Goal: Find specific page/section: Find specific page/section

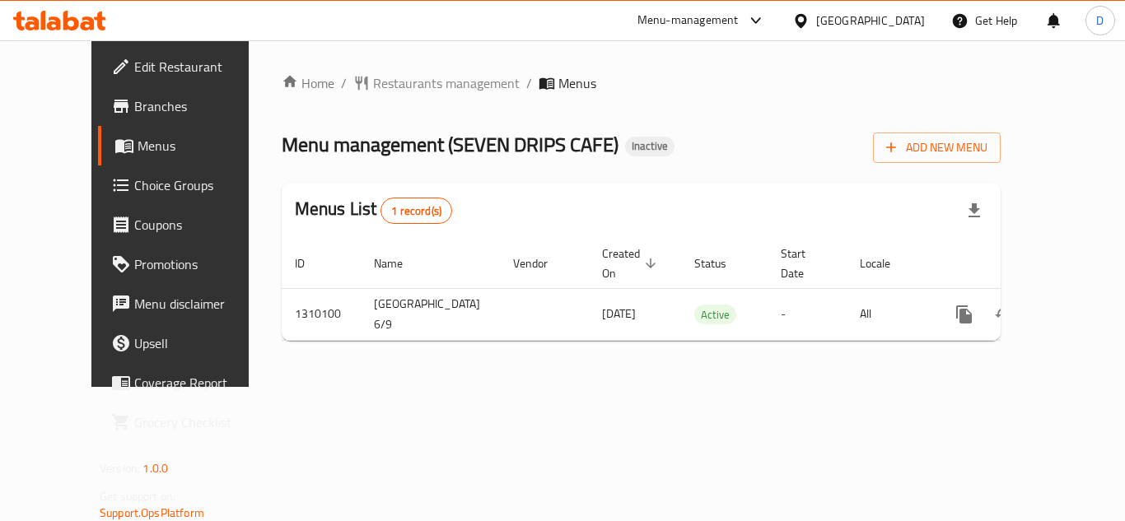
click at [1075, 307] on icon "enhanced table" at bounding box center [1082, 314] width 15 height 15
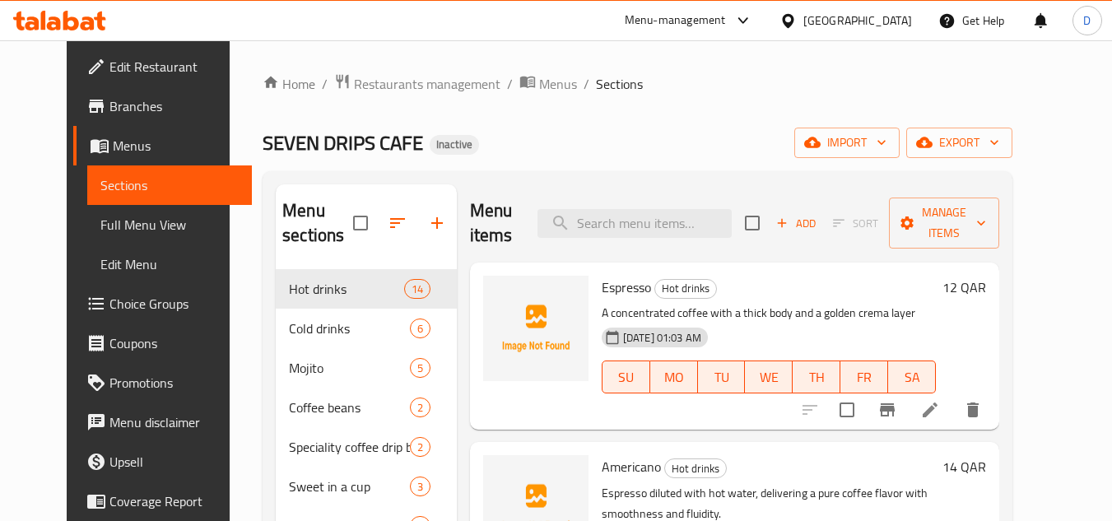
click at [614, 289] on span "Espresso" at bounding box center [626, 287] width 49 height 25
copy h6 "Espresso"
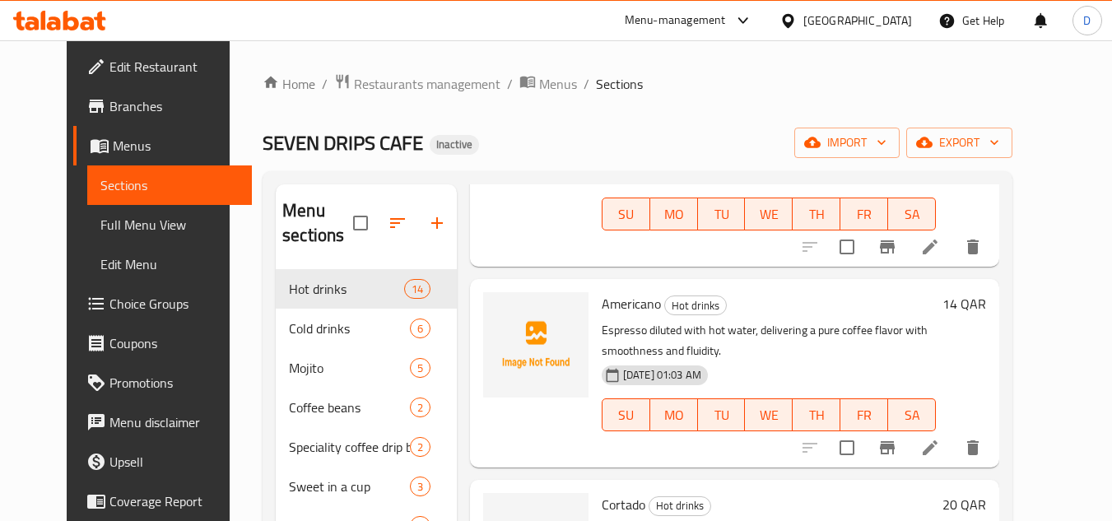
scroll to position [165, 0]
click at [628, 303] on span "Americano" at bounding box center [631, 302] width 59 height 25
copy h6 "Americano"
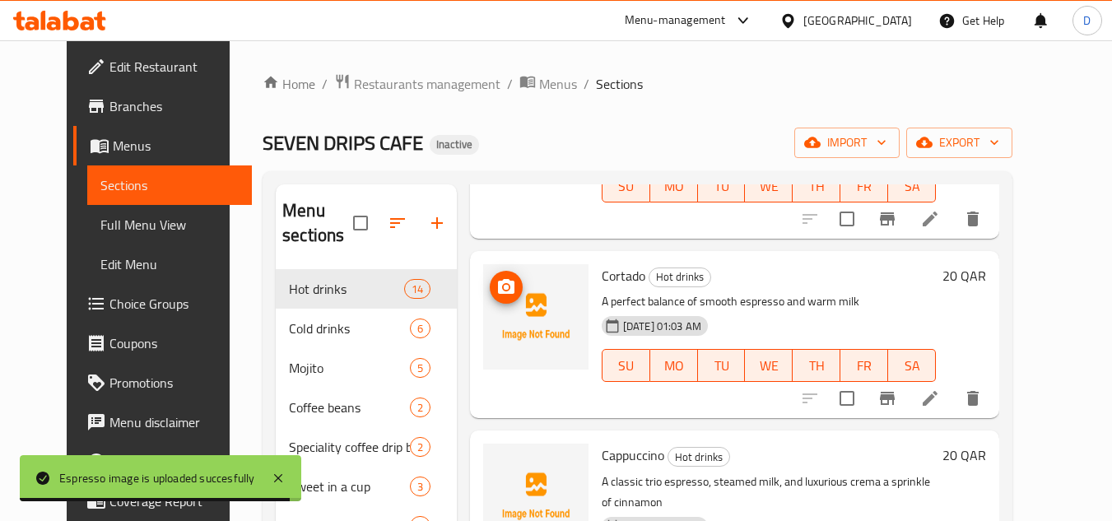
scroll to position [412, 0]
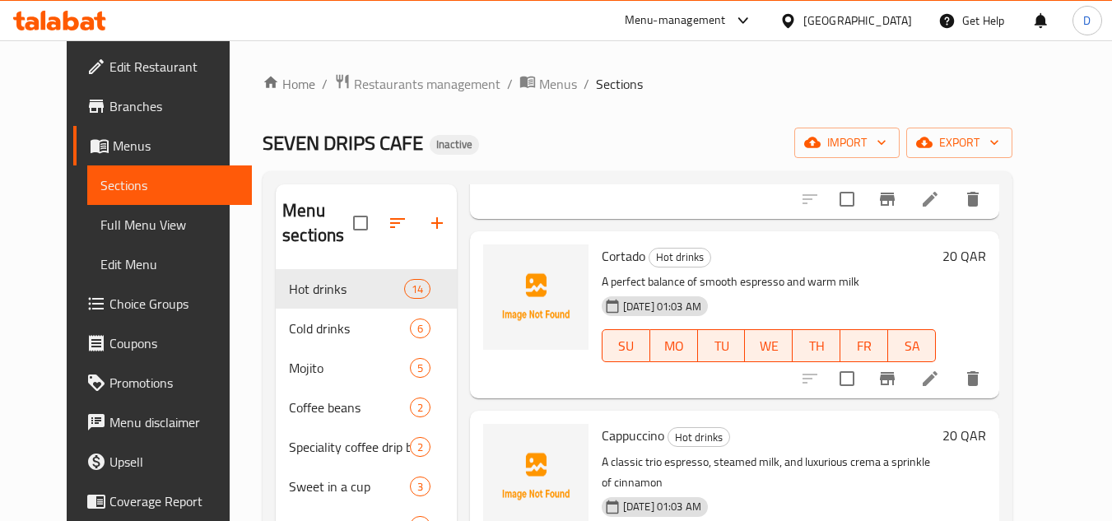
click at [617, 263] on span "Cortado" at bounding box center [624, 256] width 44 height 25
copy h6 "Cortado"
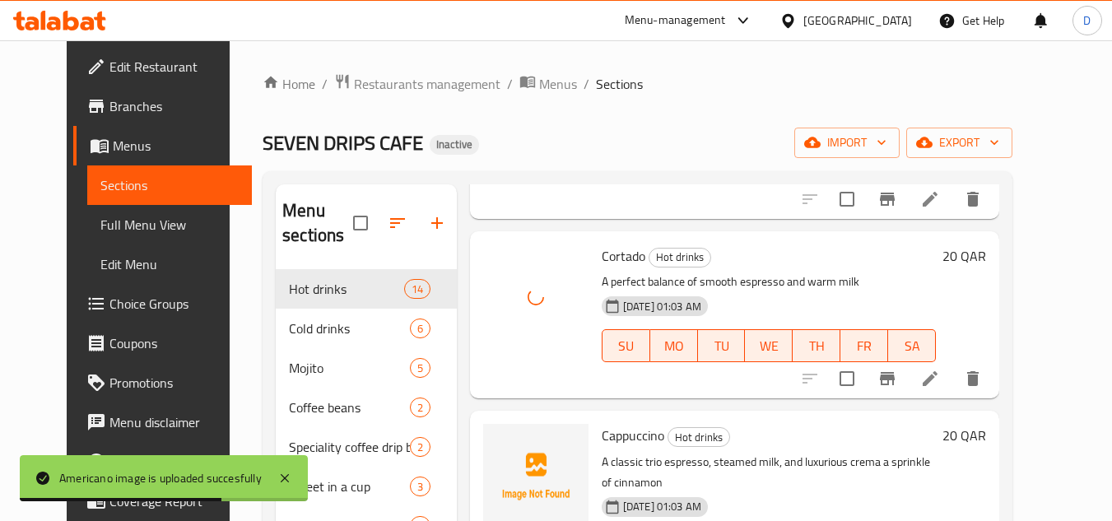
click at [629, 436] on span "Cappuccino" at bounding box center [633, 435] width 63 height 25
copy h6 "Cappuccino"
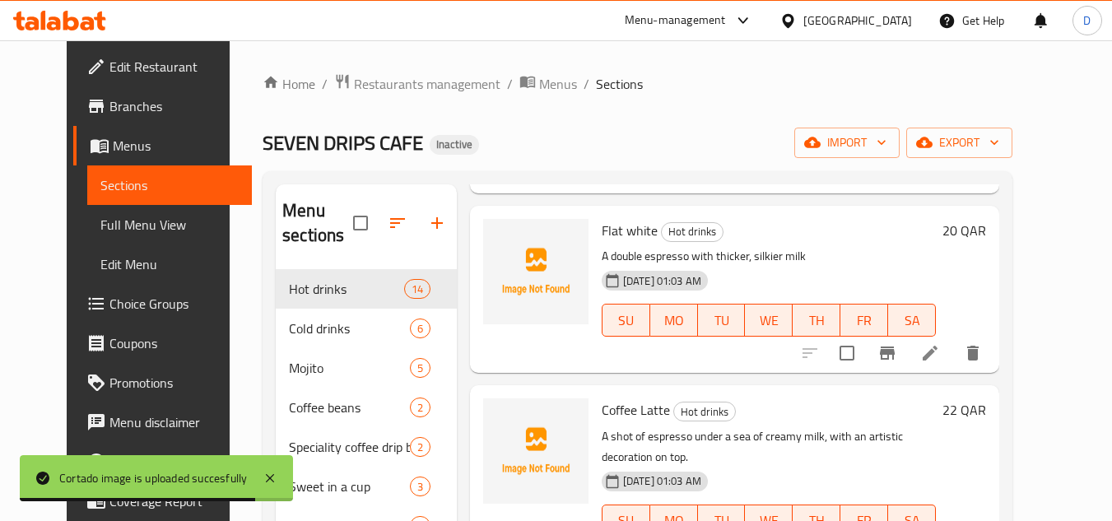
scroll to position [823, 0]
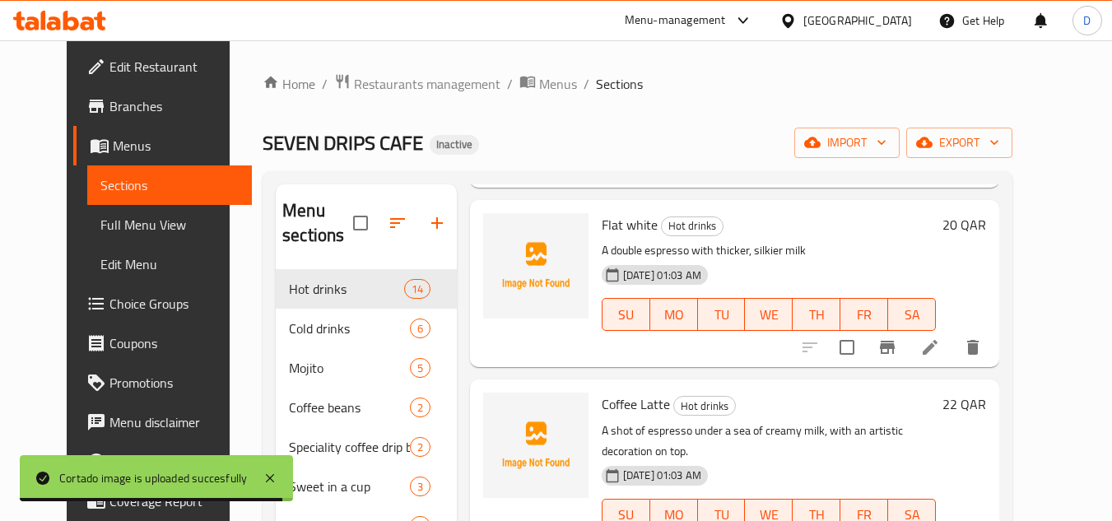
click at [605, 207] on div "Flat white Hot drinks A double espresso with thicker, silkier milk 06-09-2025 0…" at bounding box center [768, 284] width 347 height 154
click at [604, 212] on span "Flat white" at bounding box center [630, 224] width 56 height 25
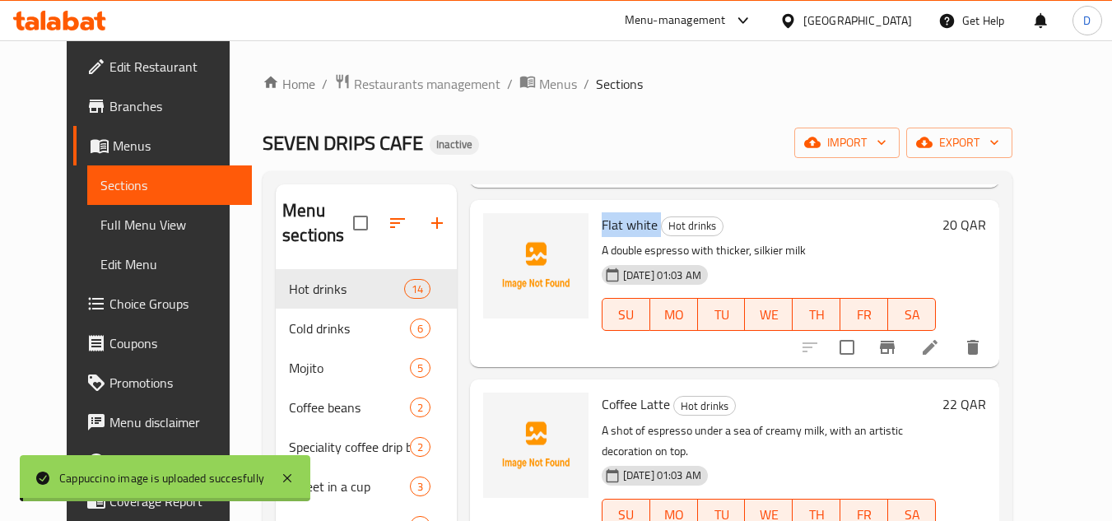
click at [604, 212] on span "Flat white" at bounding box center [630, 224] width 56 height 25
copy h6 "Flat white"
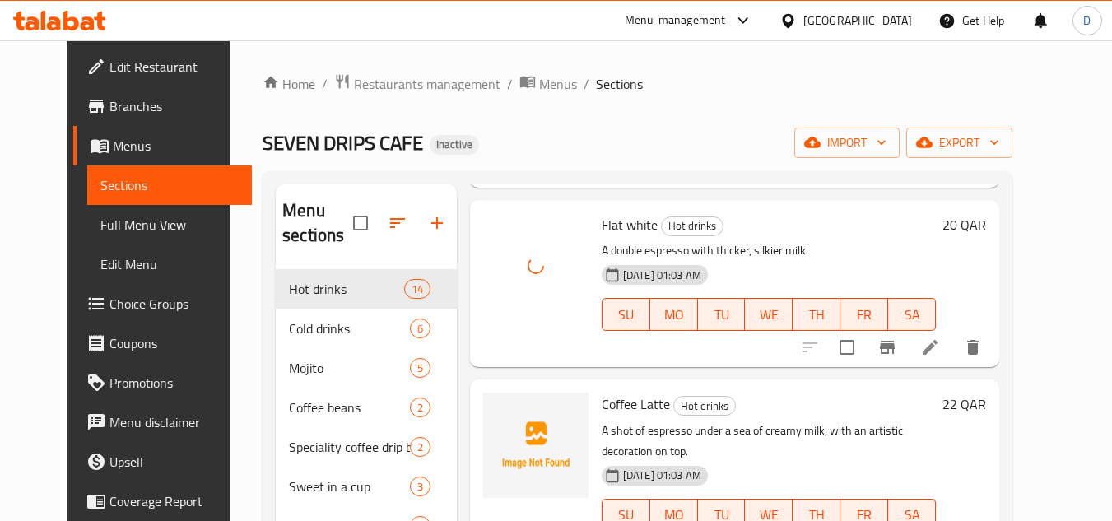
click at [617, 392] on span "Coffee Latte" at bounding box center [636, 404] width 68 height 25
copy h6 "Coffee Latte"
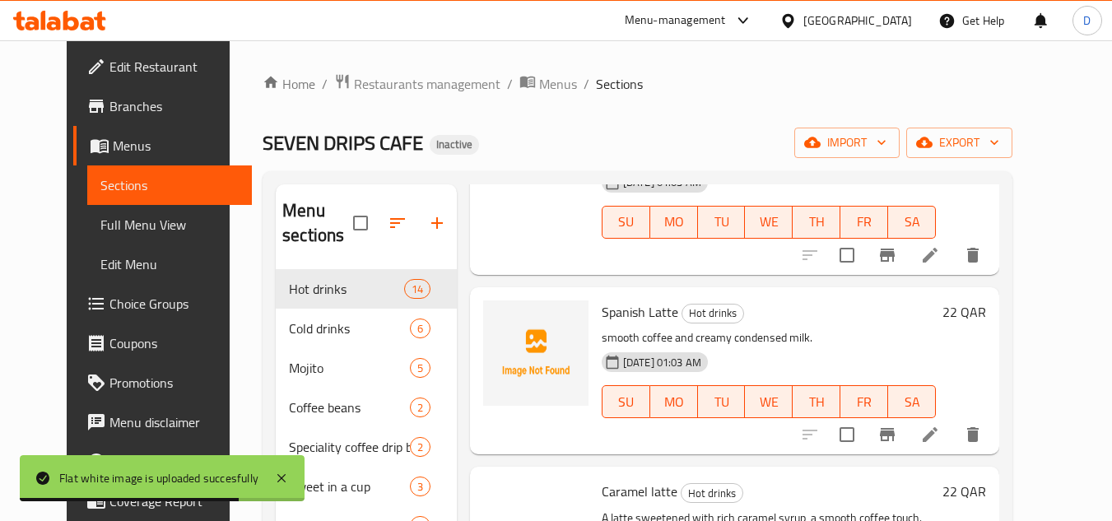
scroll to position [1153, 0]
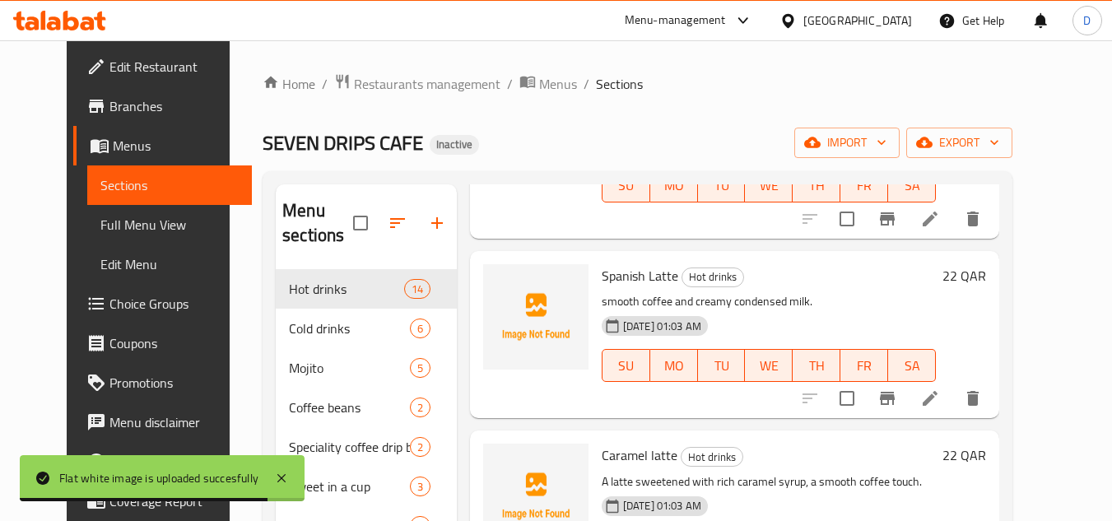
click at [629, 263] on span "Spanish Latte" at bounding box center [640, 275] width 77 height 25
copy h6 "Spanish Latte"
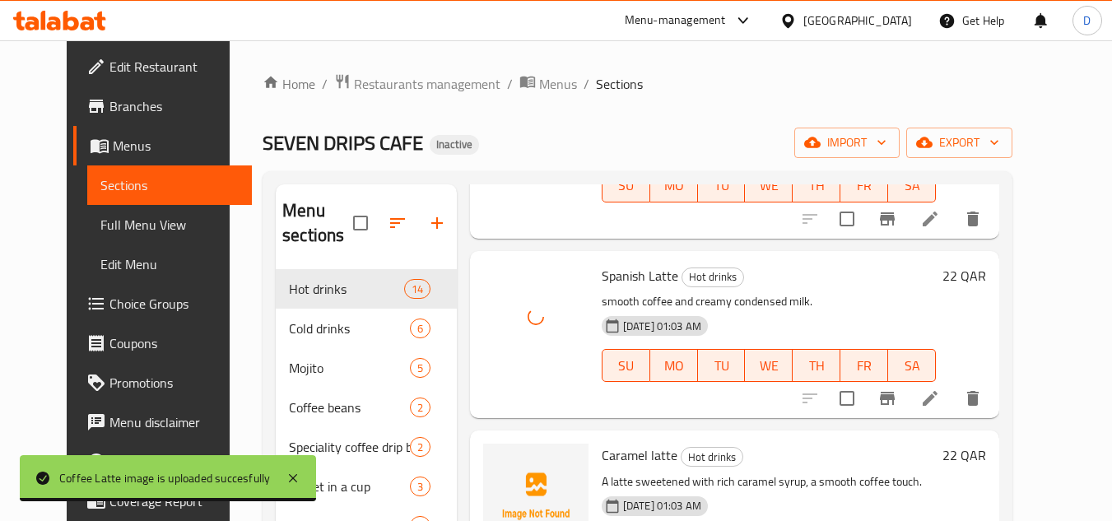
click at [603, 443] on span "Caramel latte" at bounding box center [640, 455] width 76 height 25
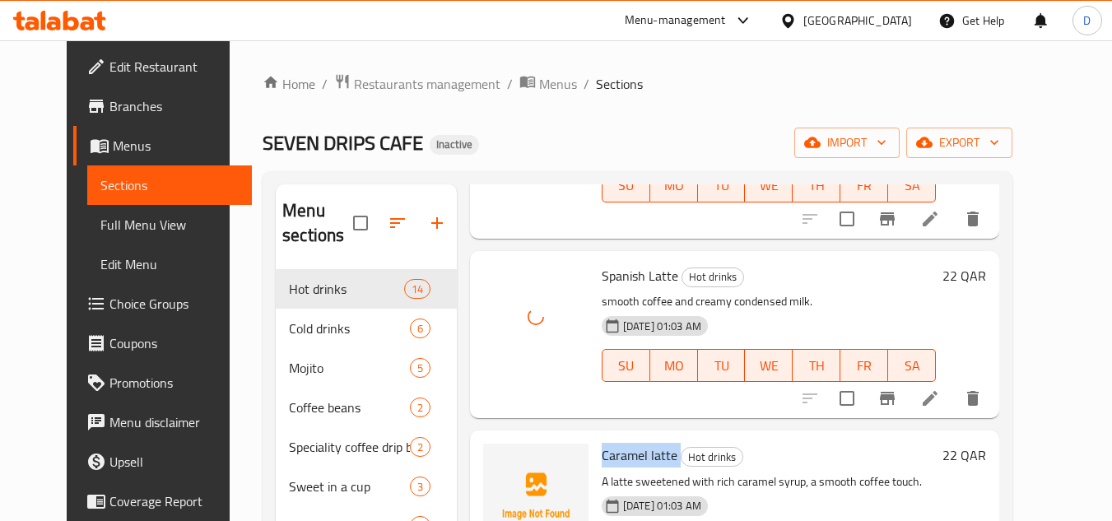
click at [603, 443] on span "Caramel latte" at bounding box center [640, 455] width 76 height 25
copy h6 "Caramel latte"
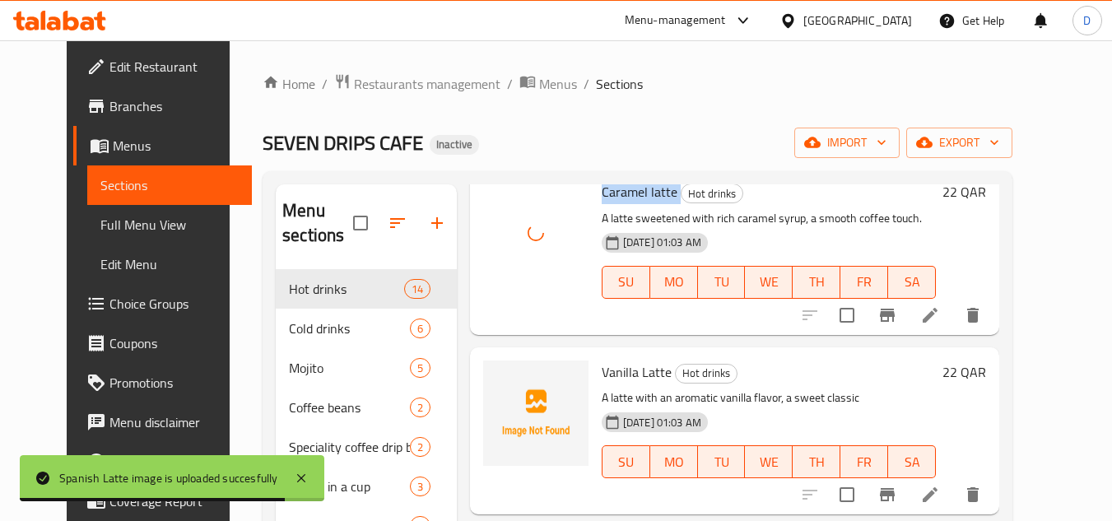
scroll to position [1482, 0]
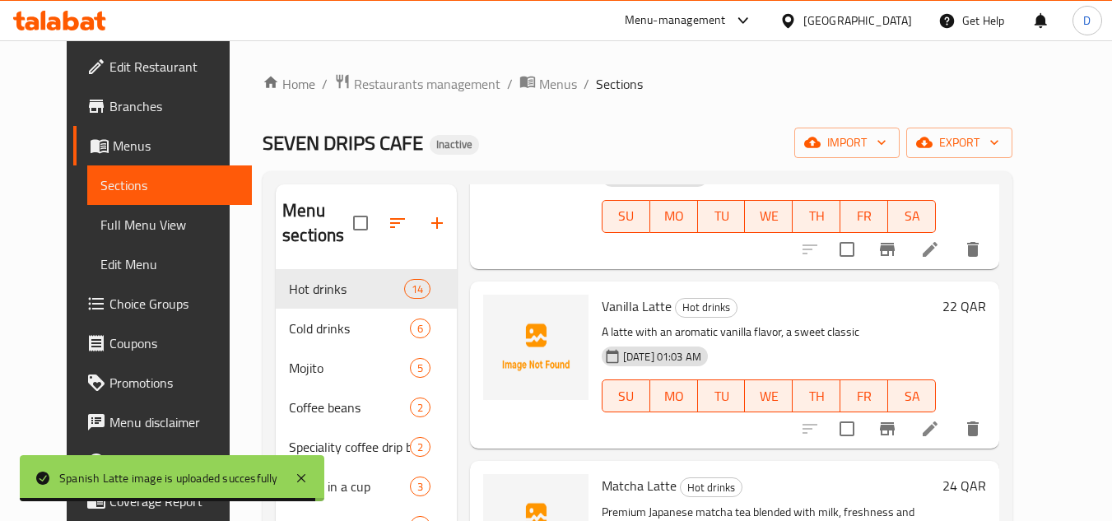
click at [610, 294] on span "Vanilla Latte" at bounding box center [637, 306] width 70 height 25
copy h6 "Vanilla Latte"
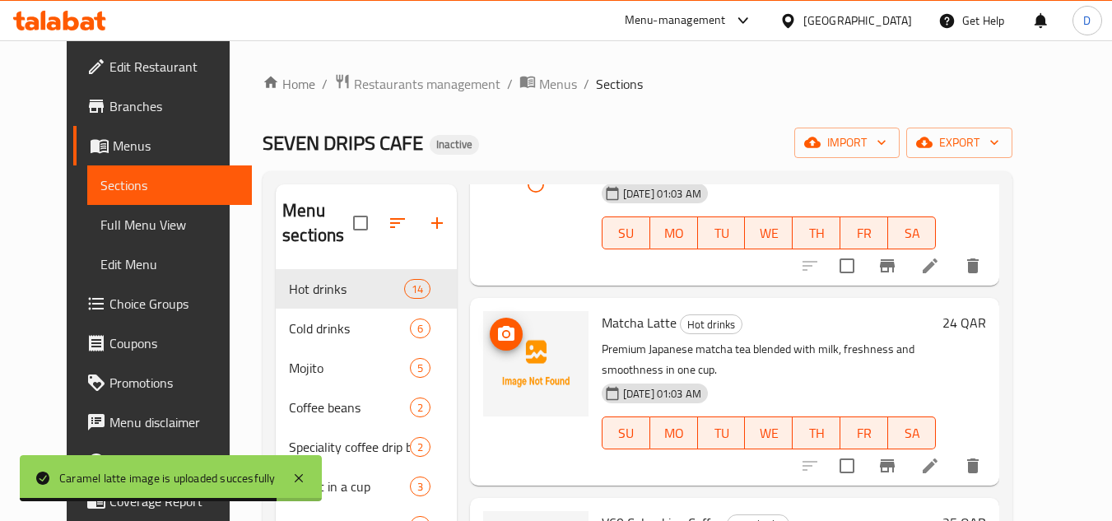
scroll to position [1646, 0]
click at [603, 309] on span "Matcha Latte" at bounding box center [639, 321] width 75 height 25
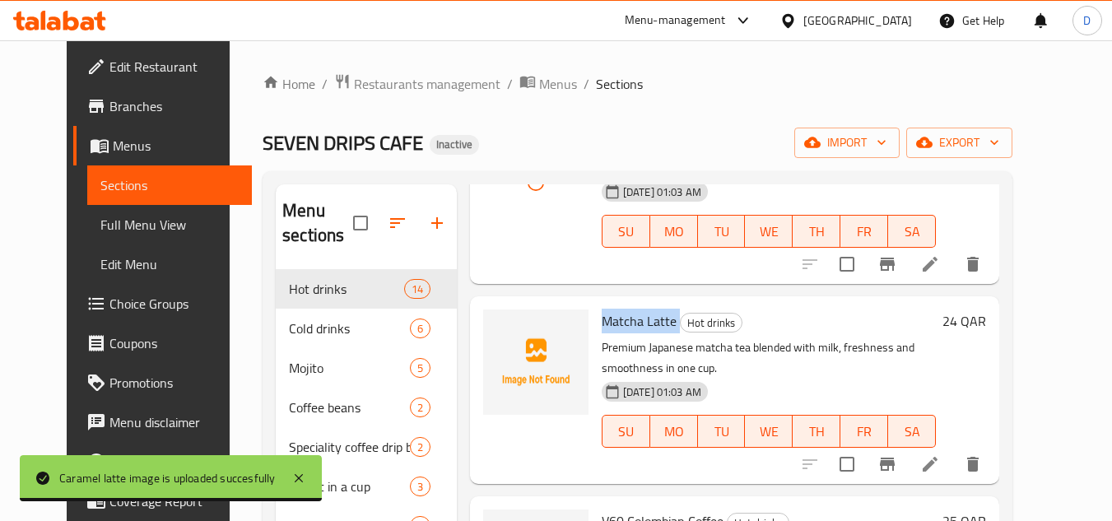
click at [603, 309] on span "Matcha Latte" at bounding box center [639, 321] width 75 height 25
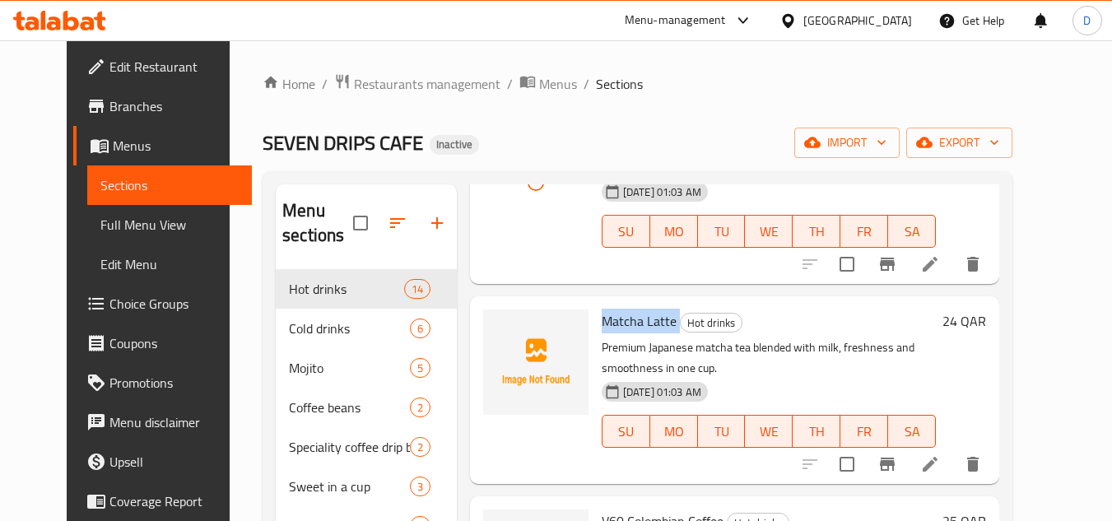
copy h6 "Matcha Latte"
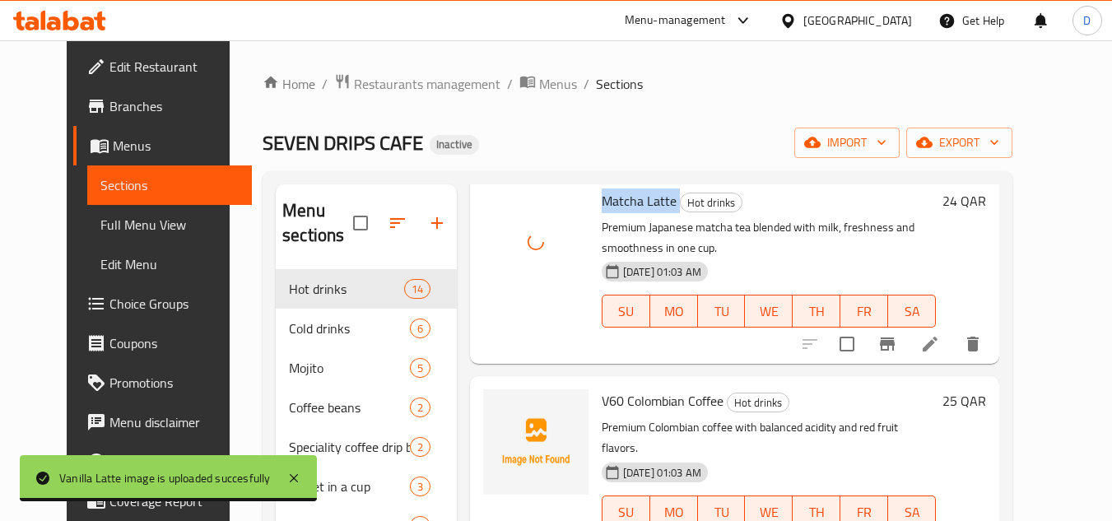
scroll to position [1811, 0]
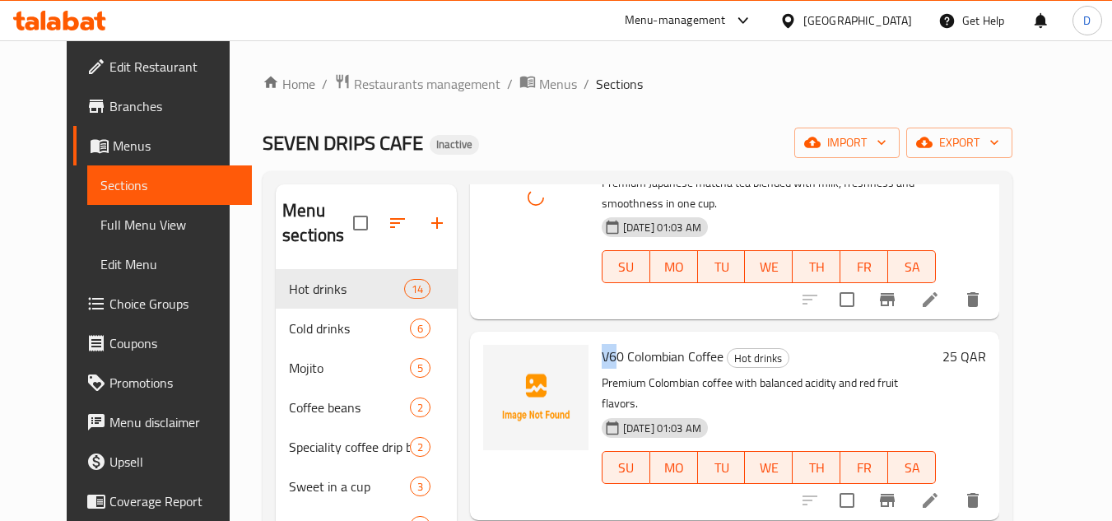
drag, startPoint x: 601, startPoint y: 318, endPoint x: 581, endPoint y: 323, distance: 20.4
click at [595, 338] on div "V60 Colombian Coffee Hot drinks Premium Colombian coffee with balanced acidity …" at bounding box center [768, 425] width 347 height 175
drag, startPoint x: 612, startPoint y: 317, endPoint x: 581, endPoint y: 324, distance: 32.0
click at [595, 338] on div "V60 Colombian Coffee Hot drinks Premium Colombian coffee with balanced acidity …" at bounding box center [768, 425] width 347 height 175
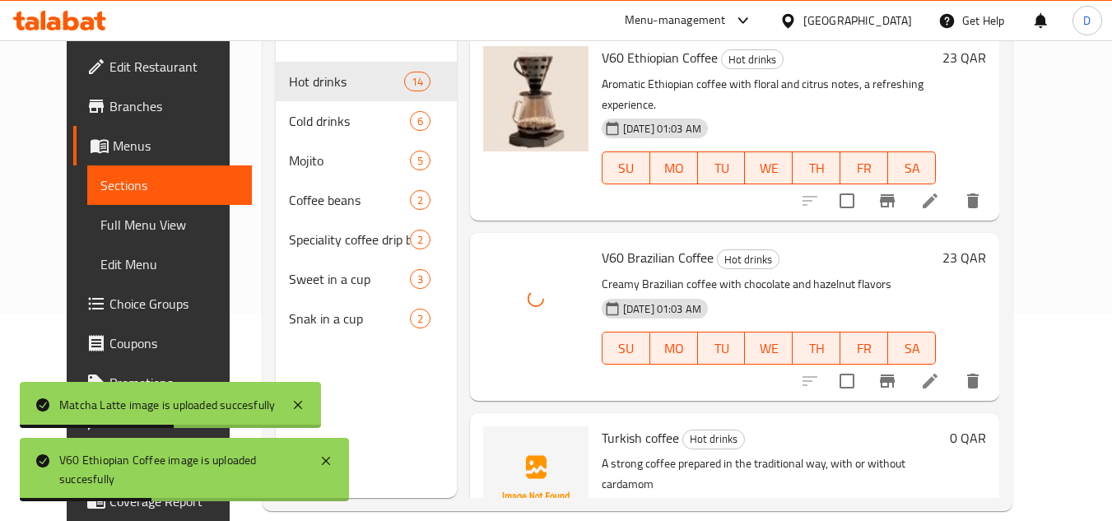
scroll to position [231, 0]
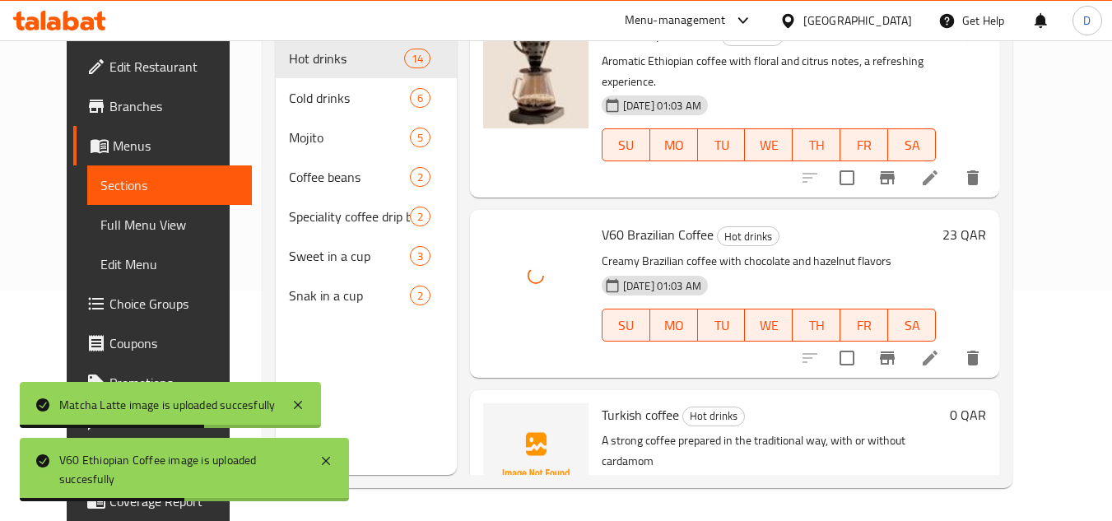
click at [612, 403] on span "Turkish coffee" at bounding box center [640, 415] width 77 height 25
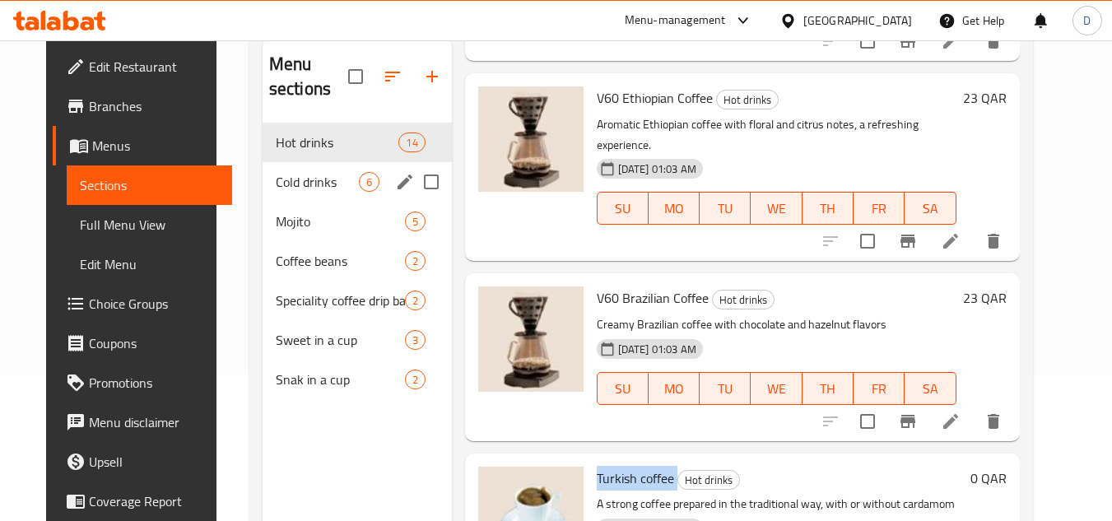
scroll to position [66, 0]
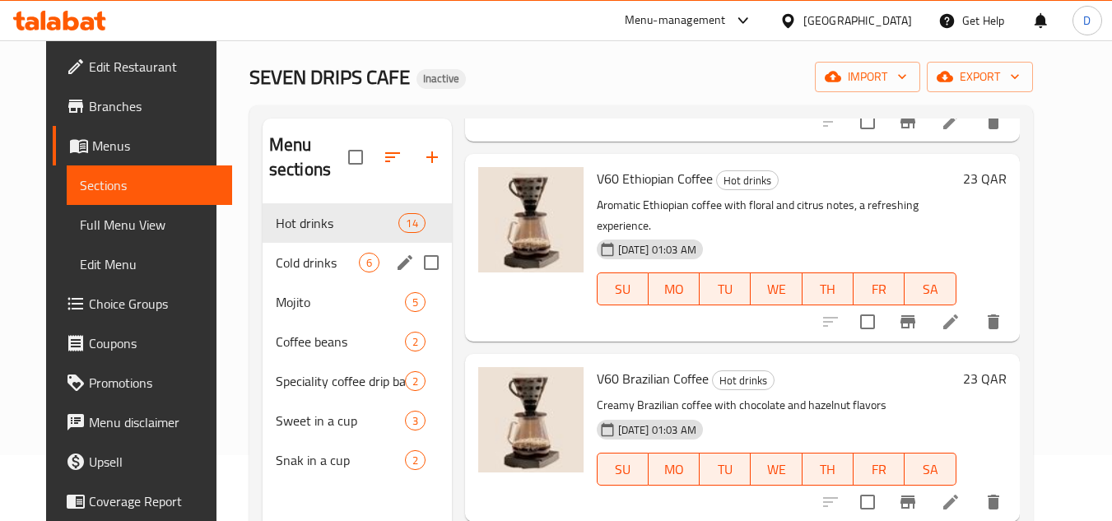
click at [292, 273] on div "Cold drinks 6" at bounding box center [357, 263] width 189 height 40
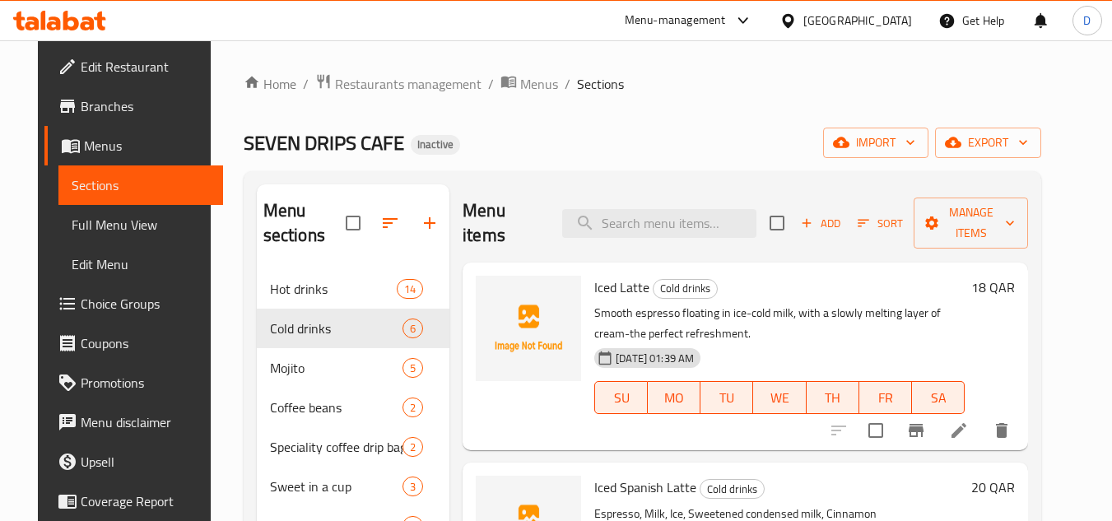
click at [603, 291] on span "Iced Latte" at bounding box center [621, 287] width 55 height 25
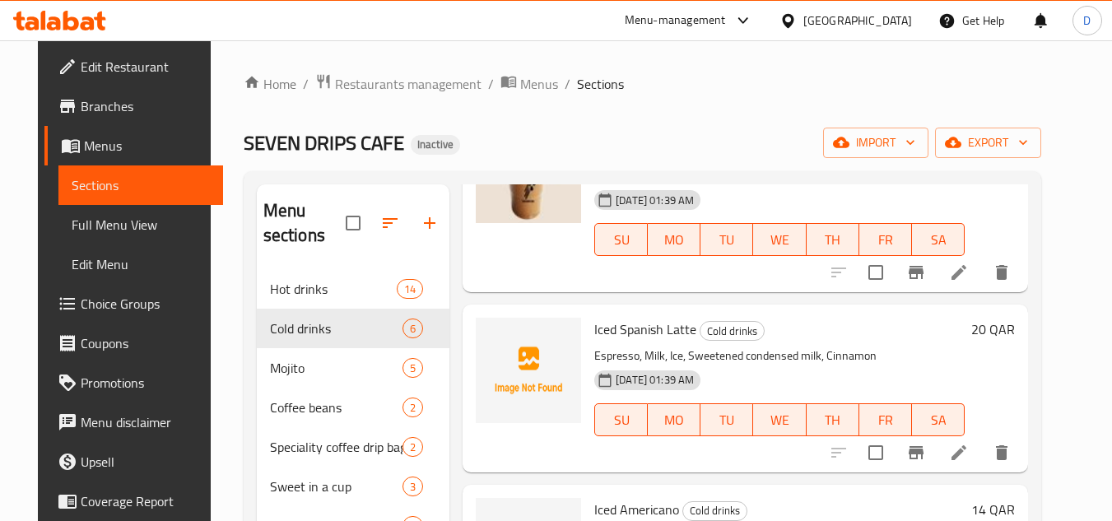
scroll to position [165, 0]
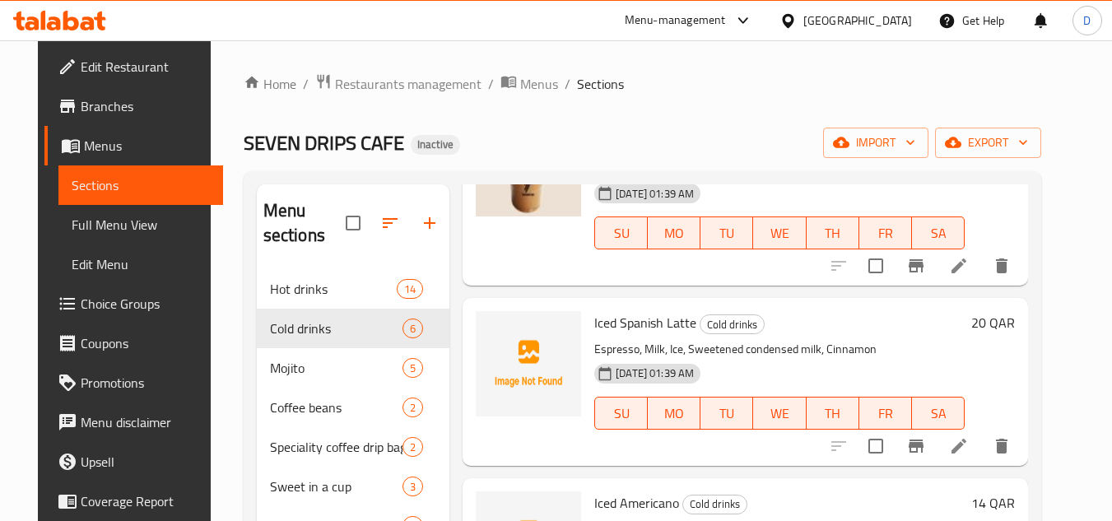
click at [641, 323] on span "Iced Spanish Latte" at bounding box center [645, 322] width 102 height 25
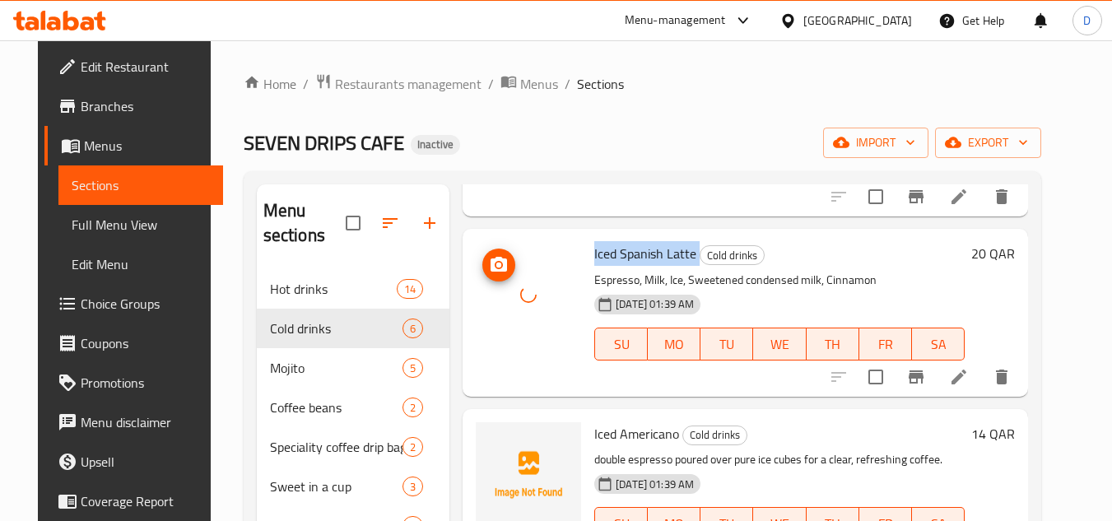
scroll to position [329, 0]
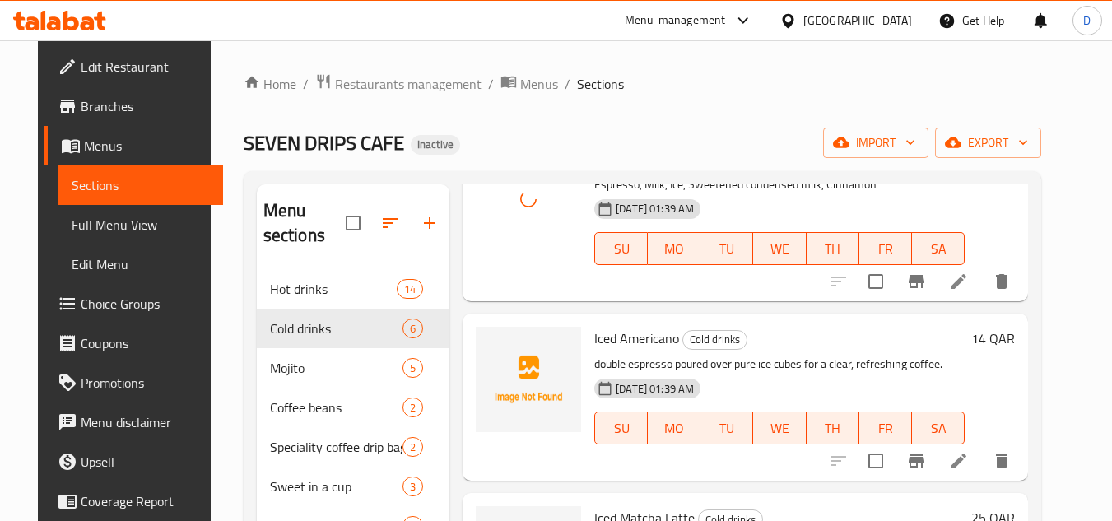
click at [617, 323] on div "Iced Americano Cold drinks double espresso poured over pure ice cubes for a cle…" at bounding box center [780, 397] width 384 height 154
click at [613, 342] on span "Iced Americano" at bounding box center [636, 338] width 85 height 25
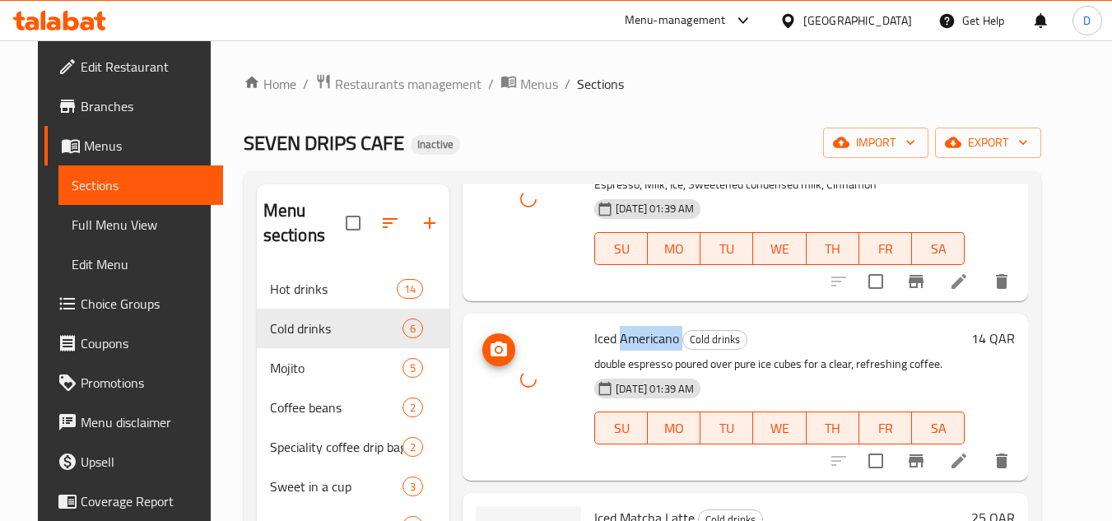
scroll to position [494, 0]
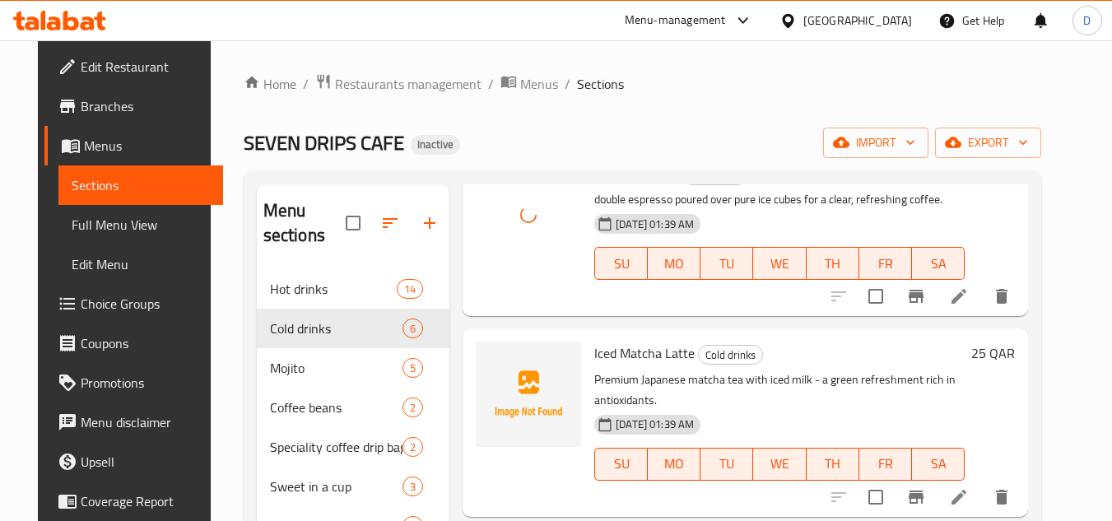
click at [604, 354] on span "Iced Matcha Latte" at bounding box center [644, 353] width 100 height 25
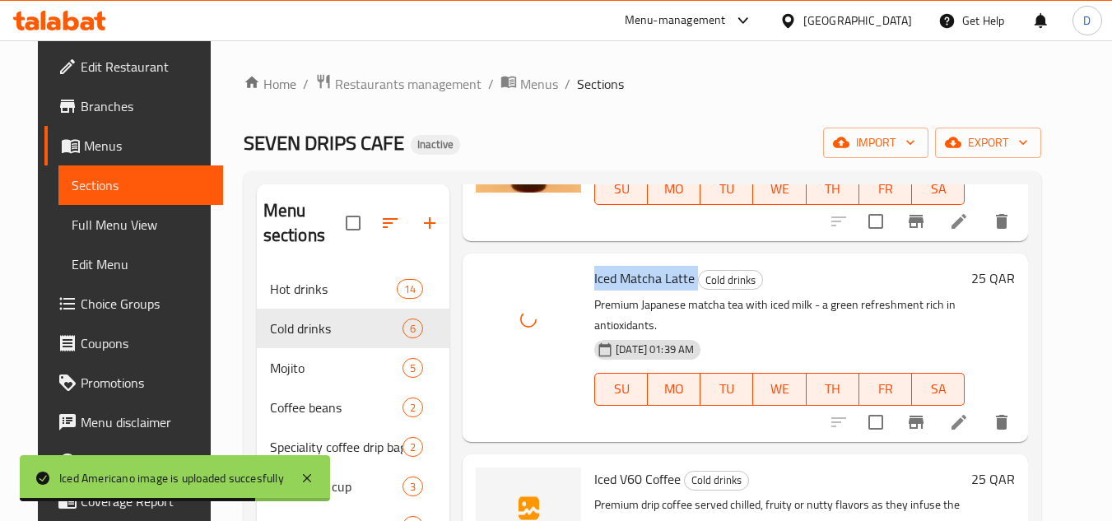
scroll to position [686, 0]
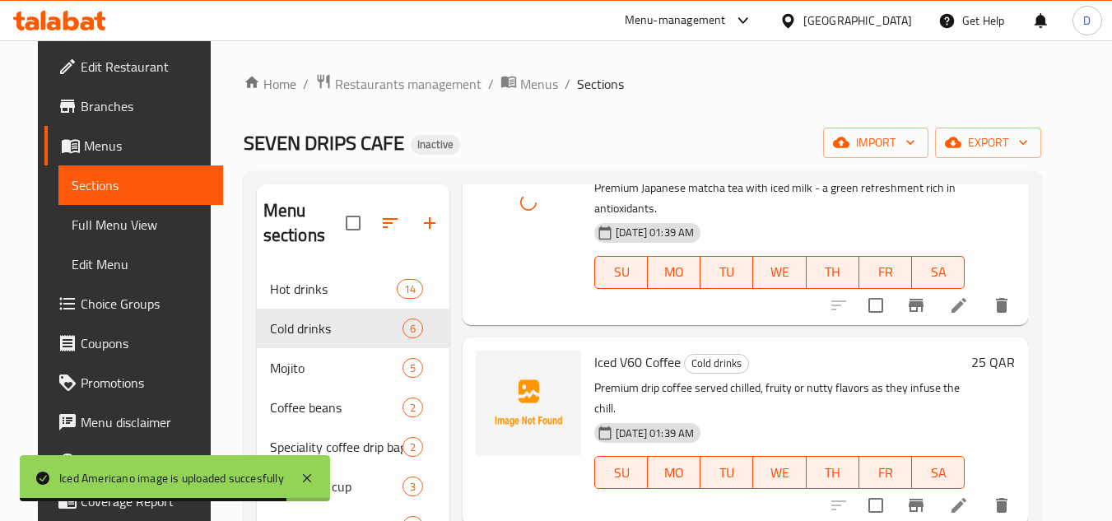
click at [645, 357] on span "Iced V60 Coffee" at bounding box center [637, 362] width 86 height 25
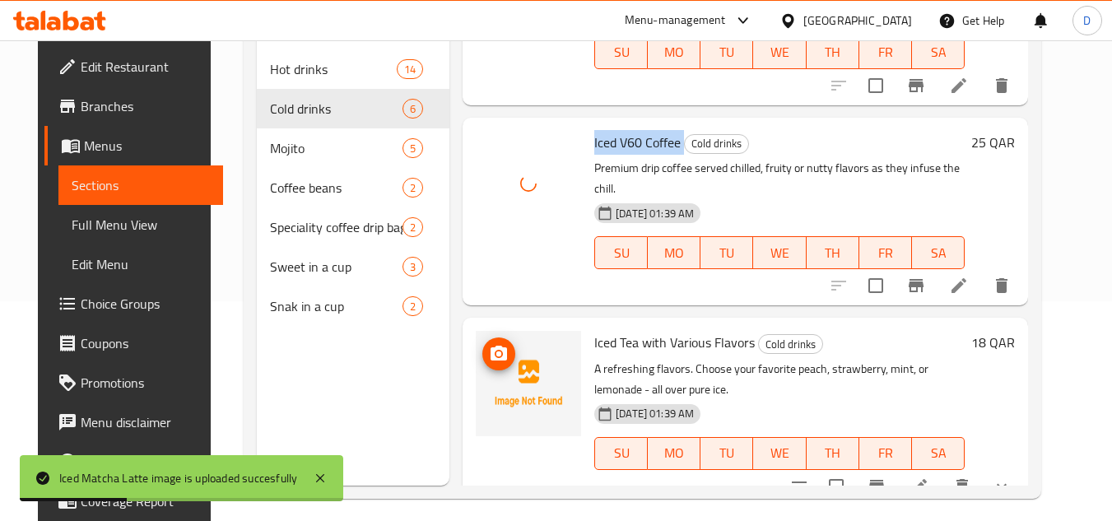
scroll to position [231, 0]
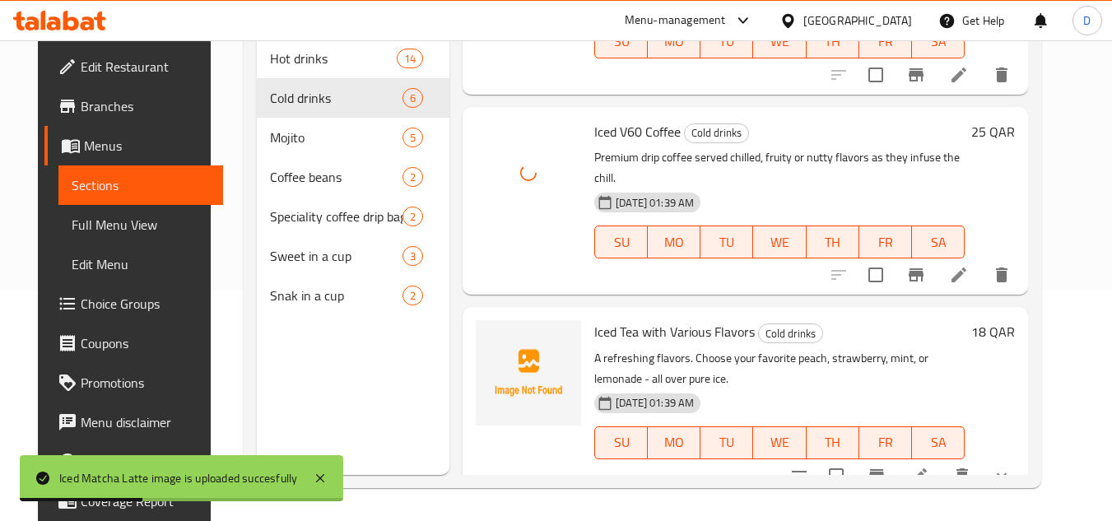
click at [647, 319] on span "Iced Tea with Various Flavors" at bounding box center [674, 331] width 161 height 25
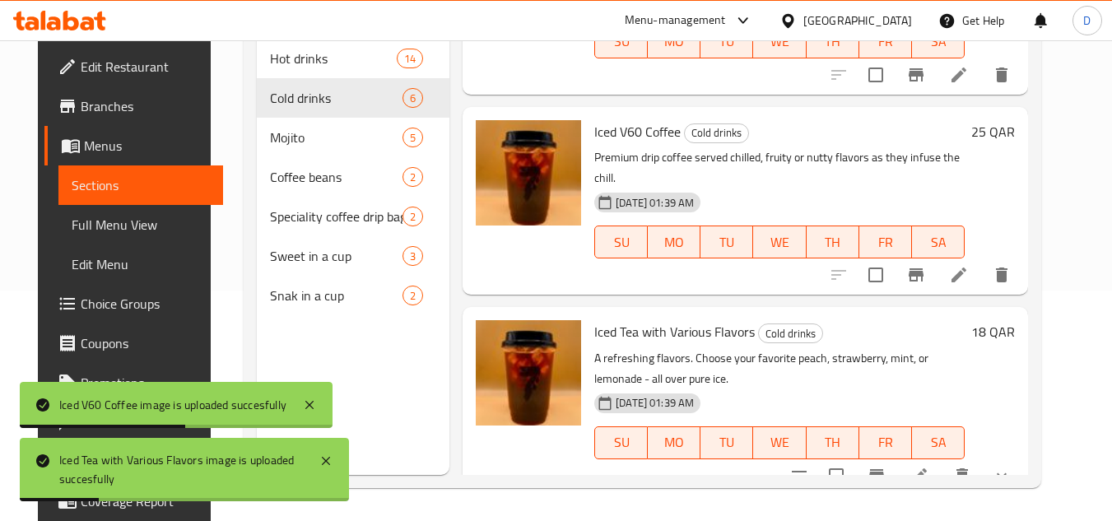
click at [856, 348] on p "A refreshing flavors. Choose your favorite peach, strawberry, mint, or lemonade…" at bounding box center [779, 368] width 370 height 41
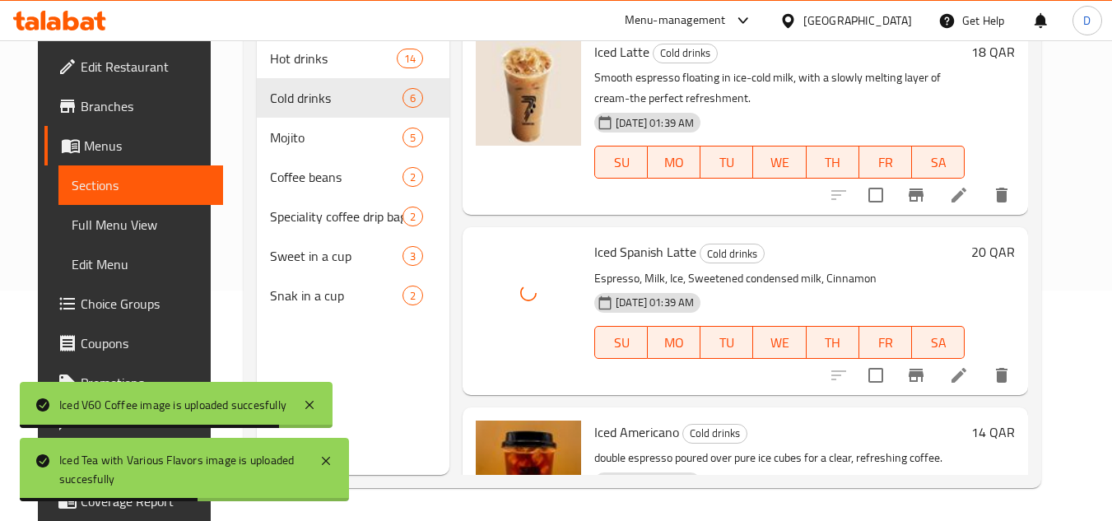
scroll to position [0, 0]
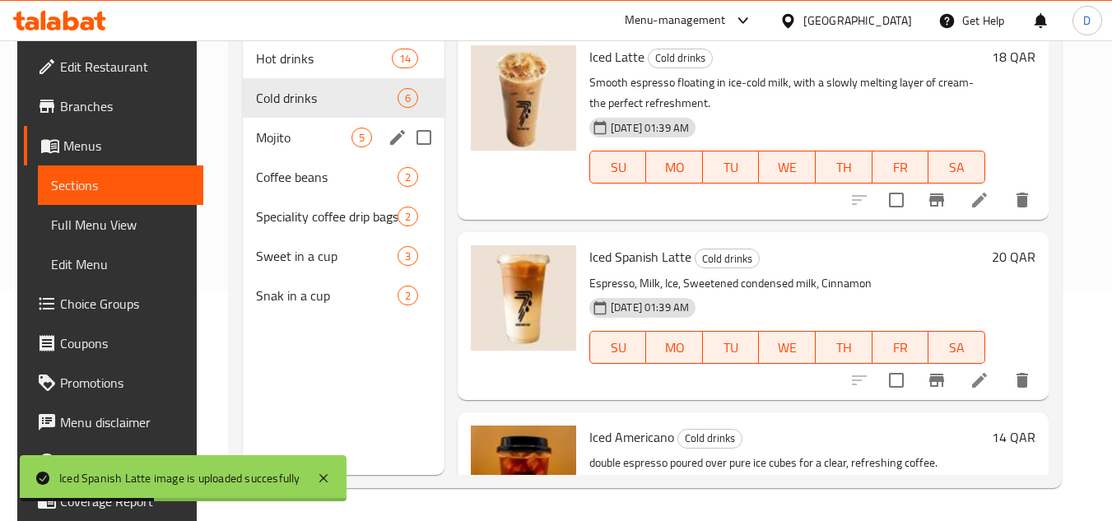
click at [306, 130] on span "Mojito" at bounding box center [303, 138] width 95 height 20
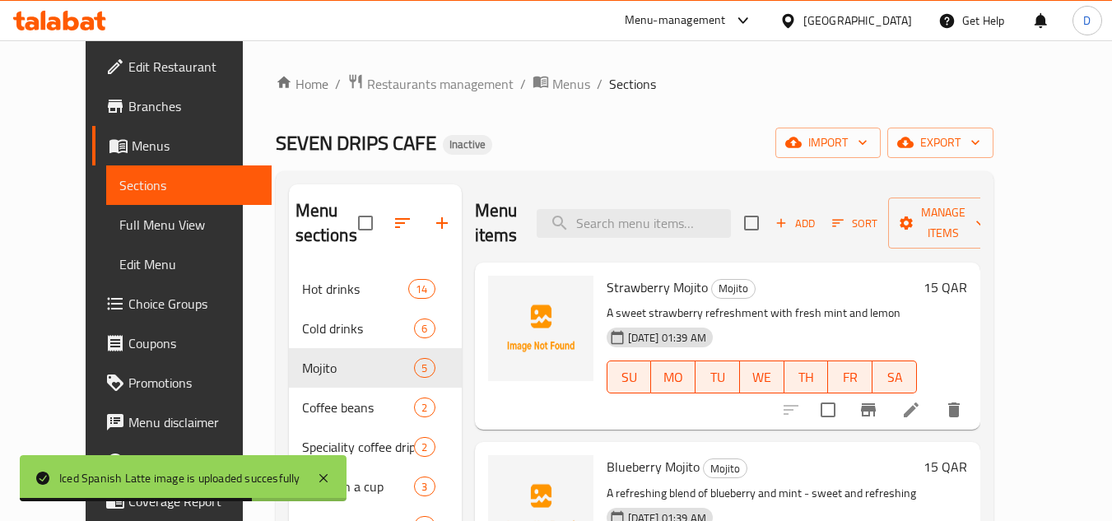
click at [657, 288] on span "Strawberry Mojito" at bounding box center [657, 287] width 101 height 25
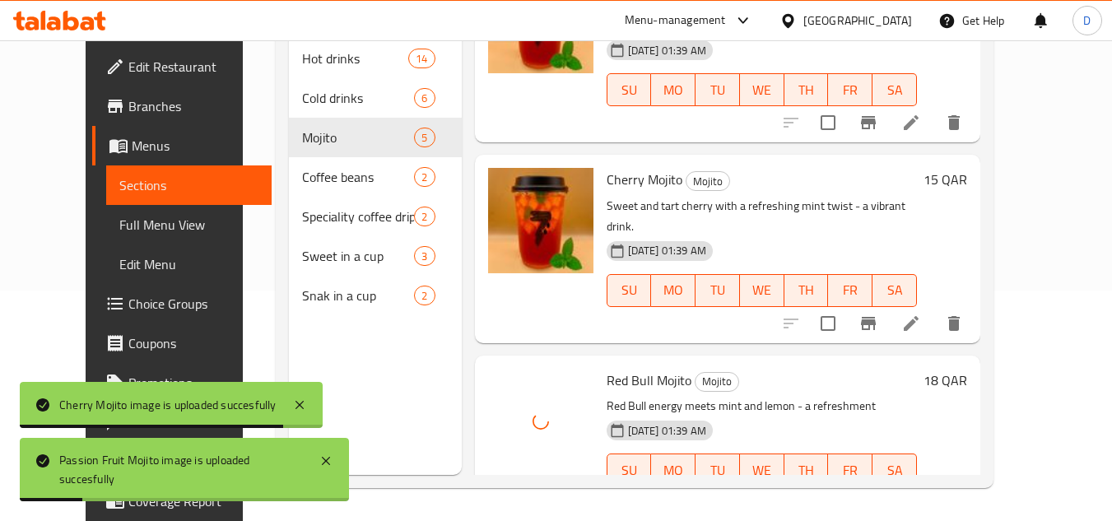
scroll to position [444, 0]
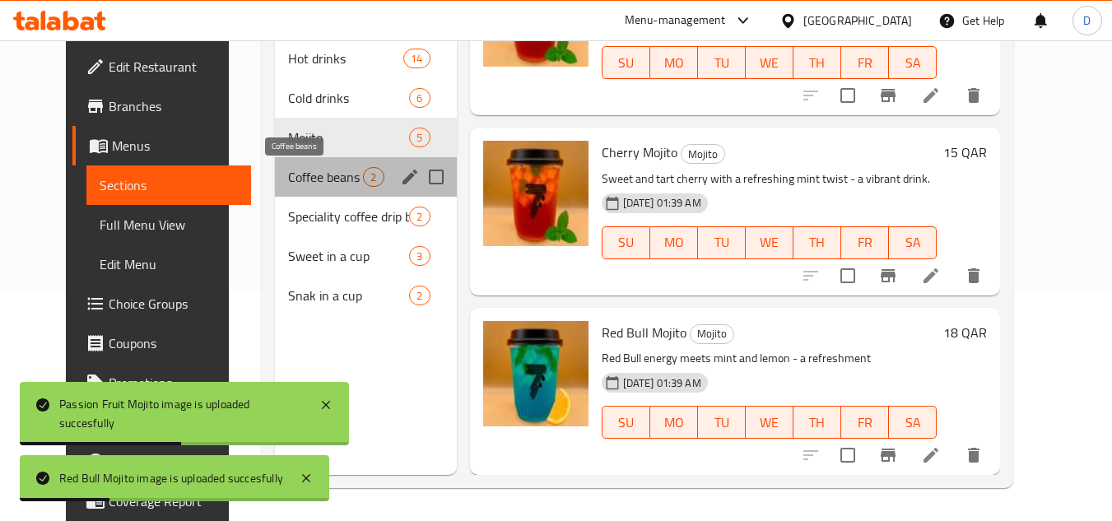
click at [288, 170] on span "Coffee beans" at bounding box center [325, 177] width 75 height 20
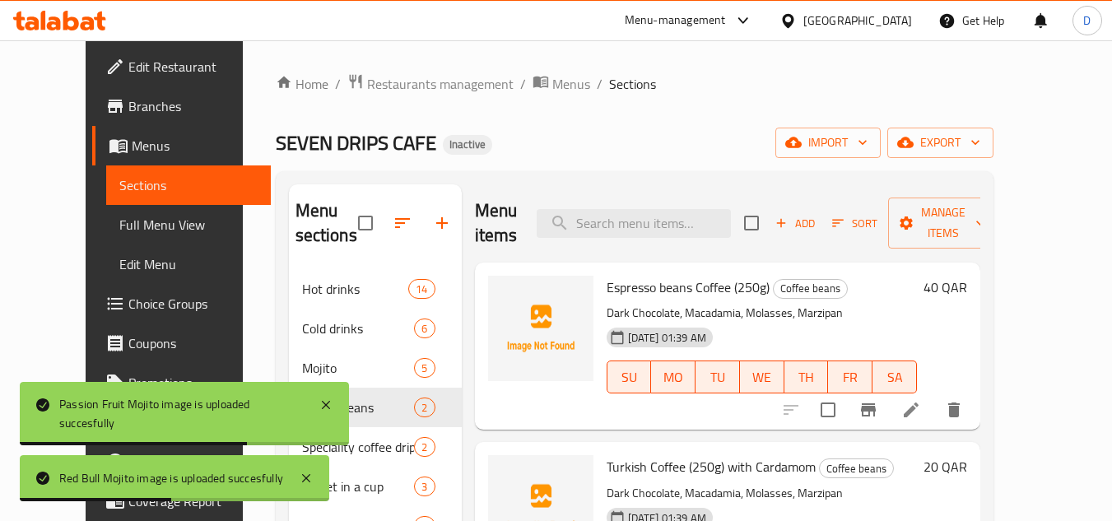
click at [639, 275] on span "Espresso beans Coffee (250g)" at bounding box center [688, 287] width 163 height 25
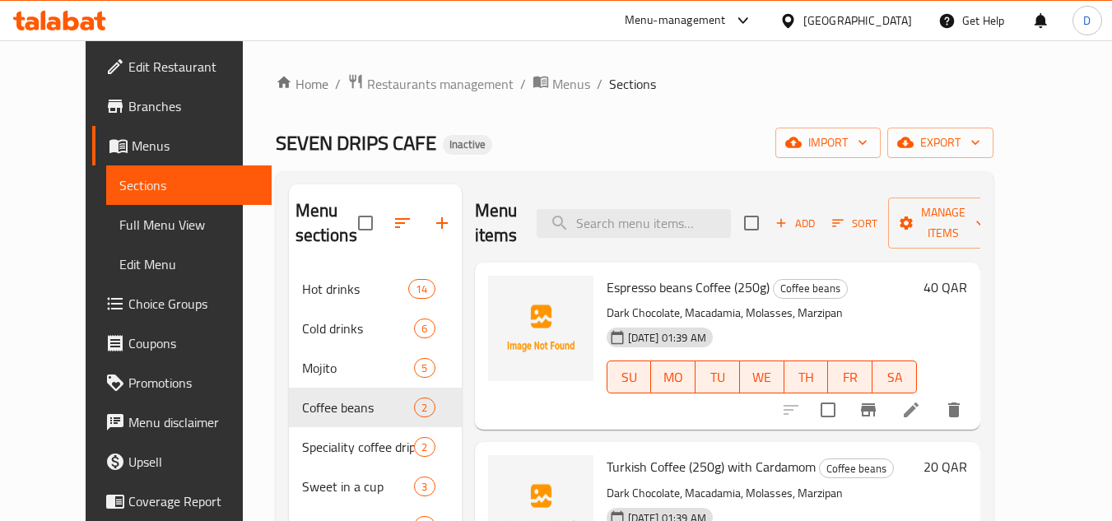
click at [608, 275] on span "Espresso beans Coffee (250g)" at bounding box center [688, 287] width 163 height 25
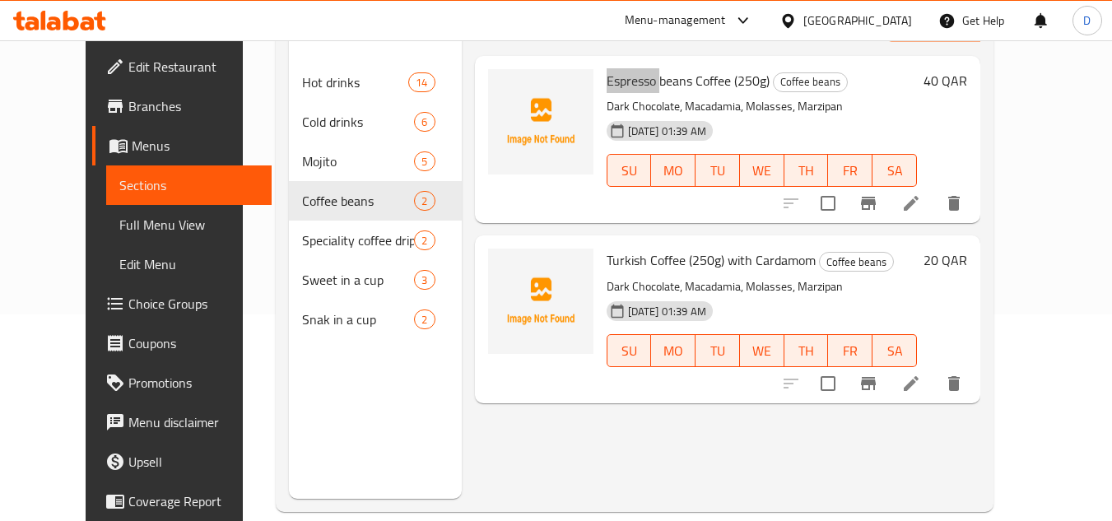
scroll to position [231, 0]
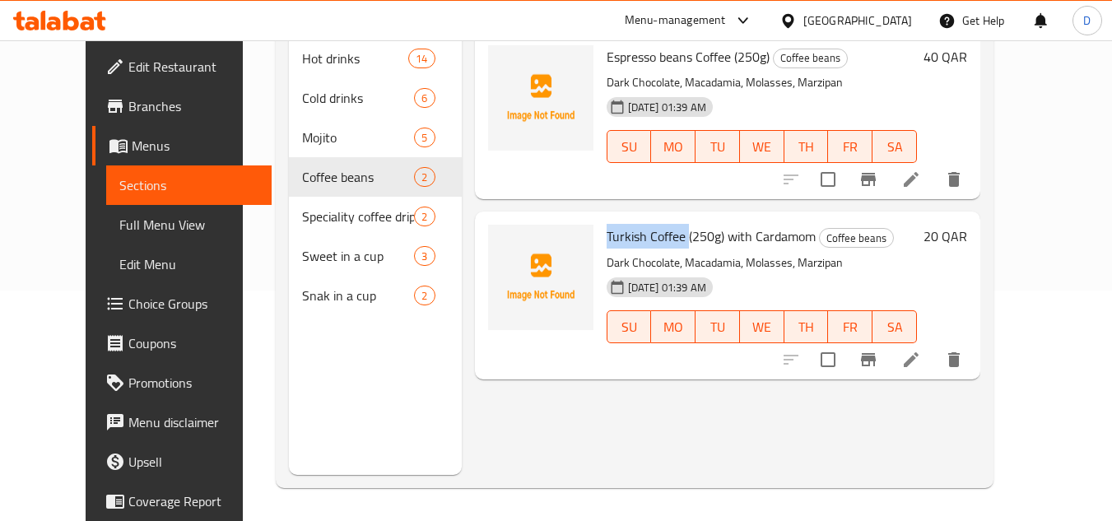
drag, startPoint x: 668, startPoint y: 205, endPoint x: 620, endPoint y: 200, distance: 48.0
click at [600, 218] on div "Turkish Coffee (250g) with Cardamom Coffee beans Dark Chocolate, Macadamia, Mol…" at bounding box center [762, 295] width 324 height 154
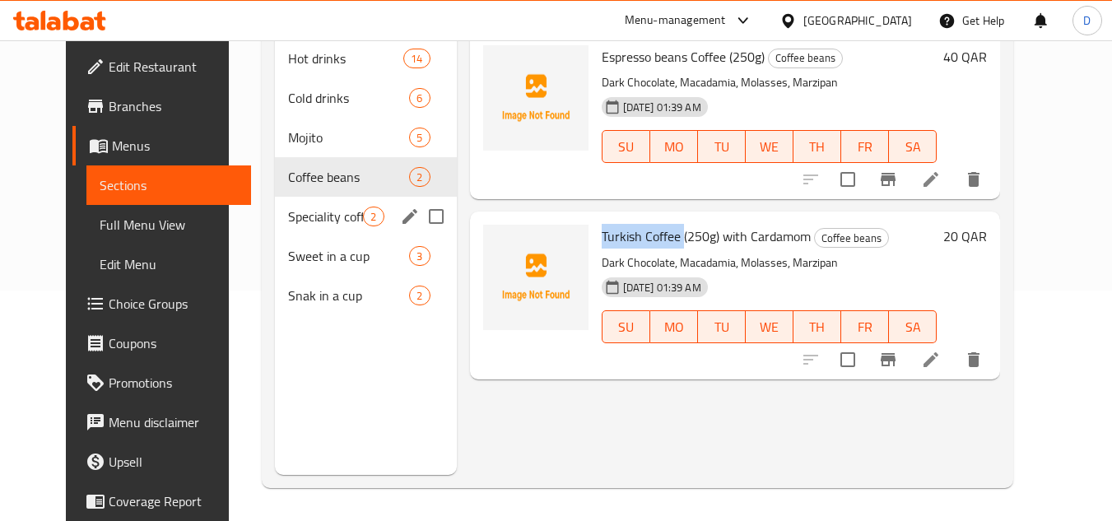
click at [288, 208] on span "Speciality coffee drip bags" at bounding box center [325, 217] width 75 height 20
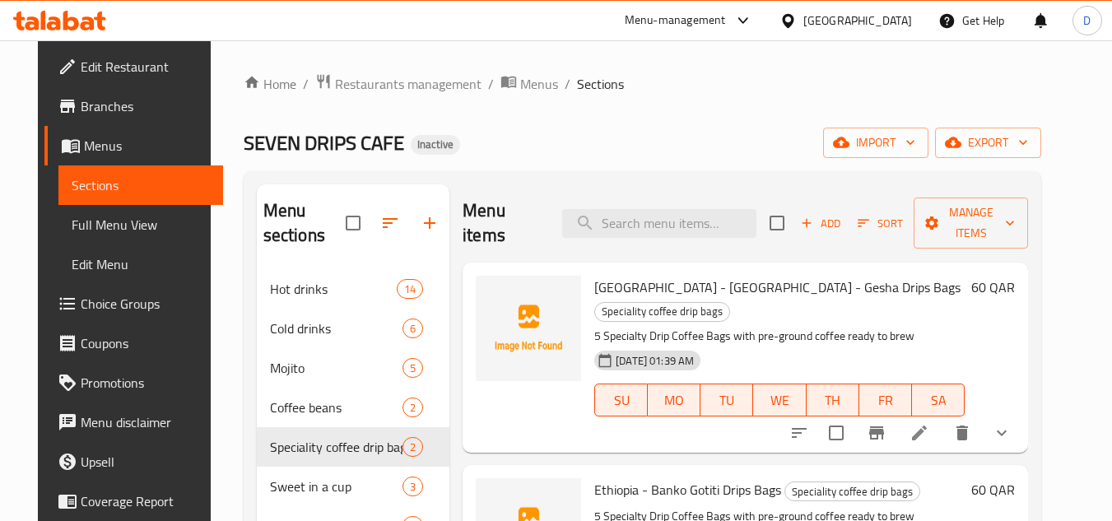
click at [594, 275] on span "[GEOGRAPHIC_DATA] - [GEOGRAPHIC_DATA] - Gesha Drips Bags" at bounding box center [777, 287] width 366 height 25
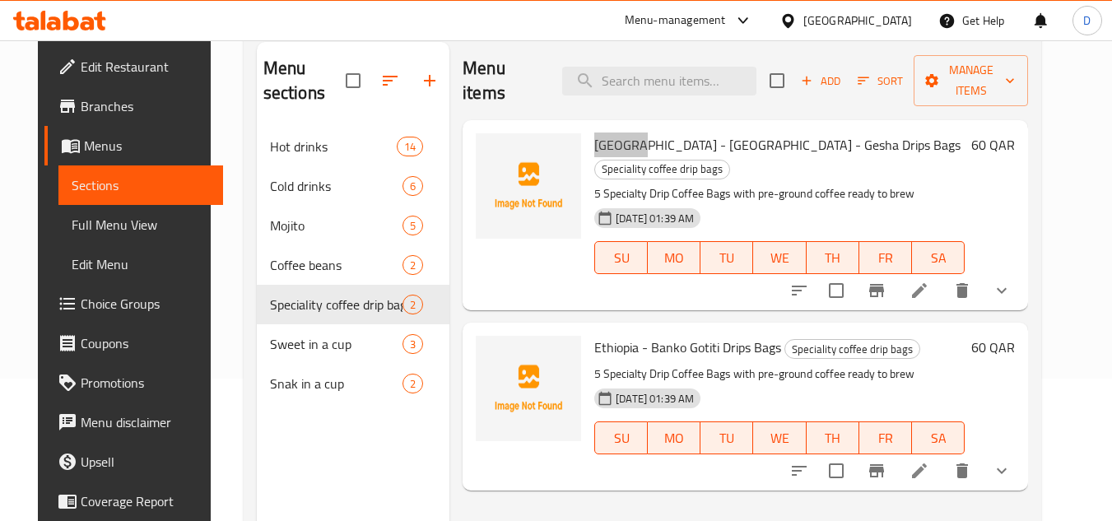
scroll to position [165, 0]
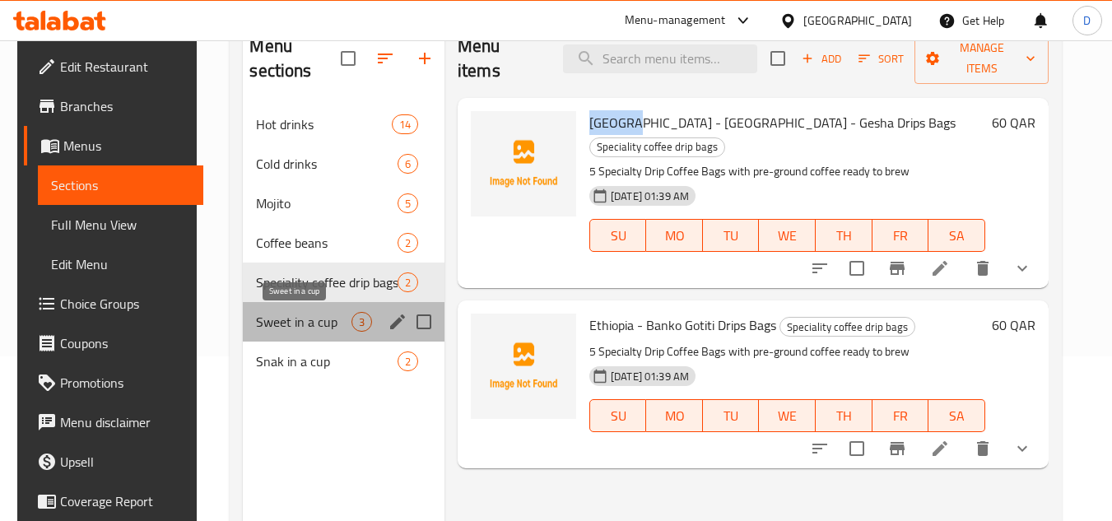
click at [256, 322] on span "Sweet in a cup" at bounding box center [303, 322] width 95 height 20
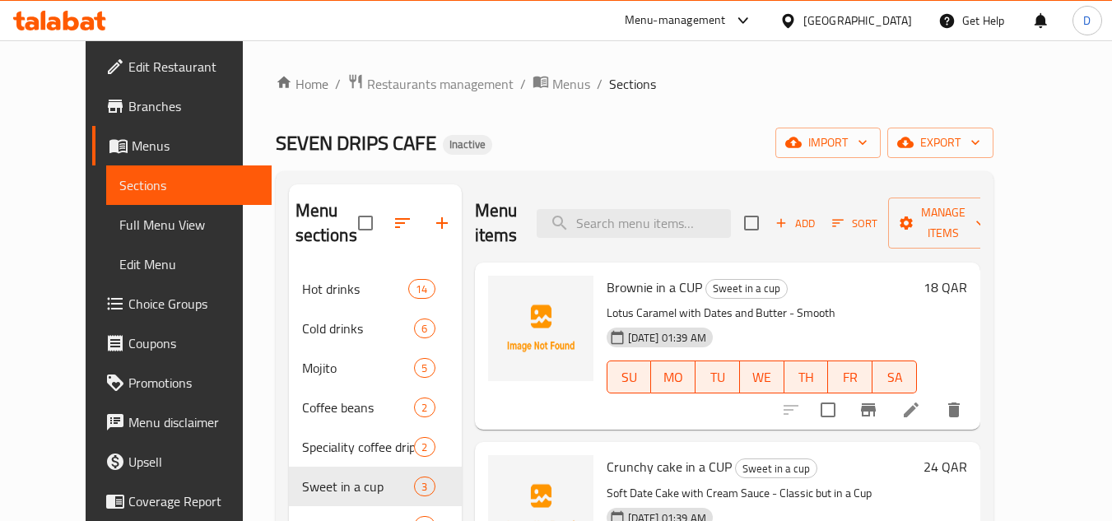
click at [608, 288] on span "Brownie in a CUP" at bounding box center [654, 287] width 95 height 25
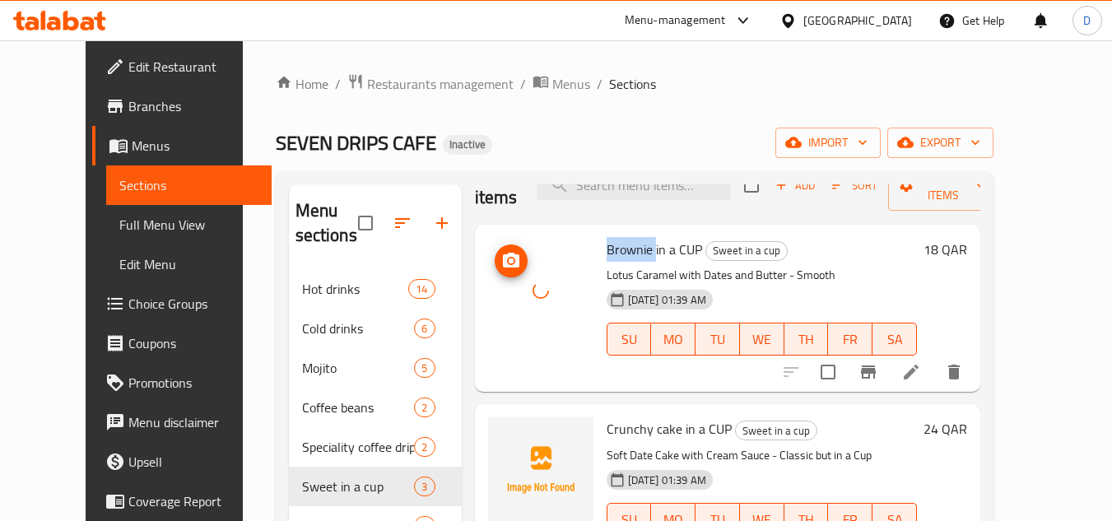
scroll to position [59, 0]
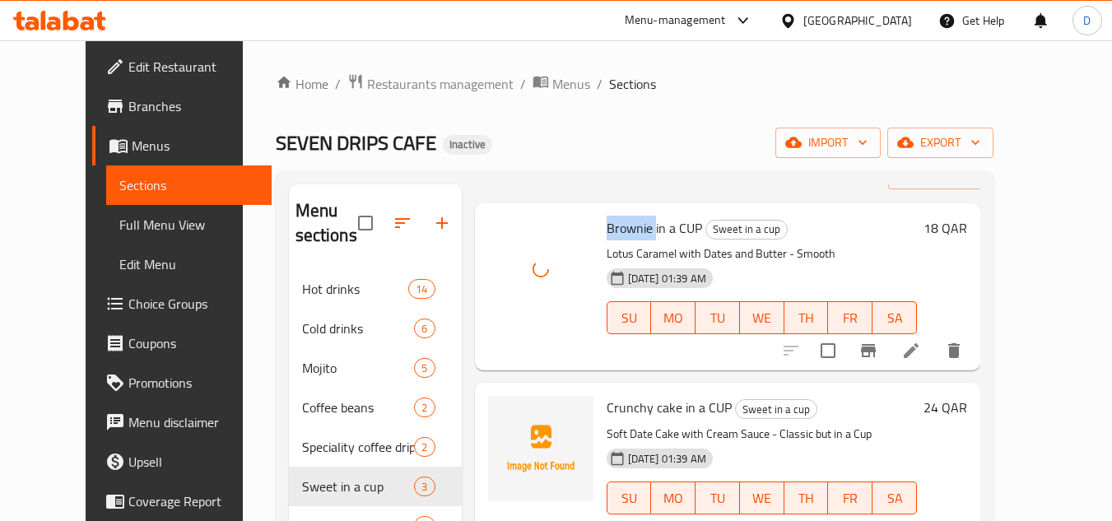
click at [612, 412] on span "Crunchy cake in a CUP" at bounding box center [669, 407] width 125 height 25
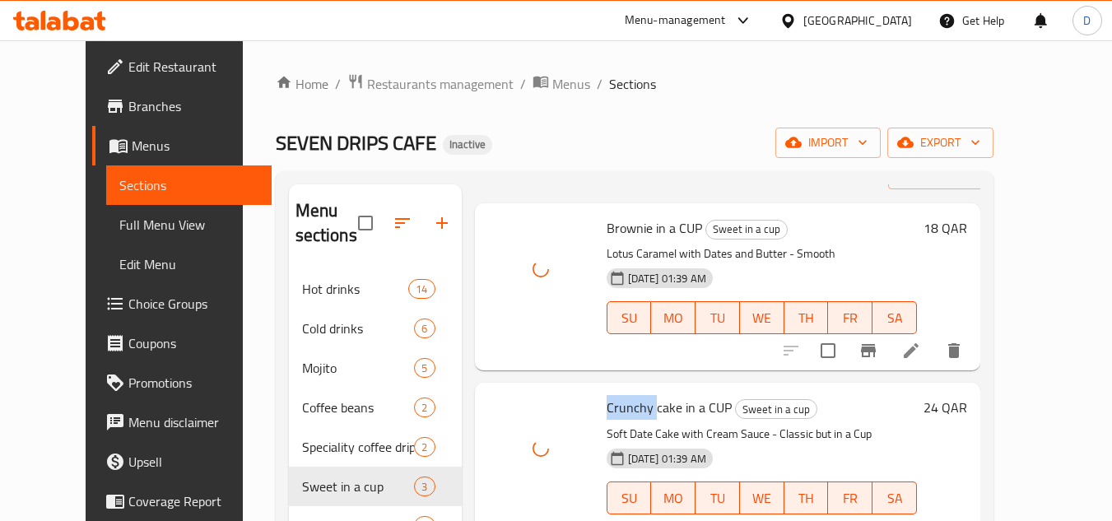
scroll to position [231, 0]
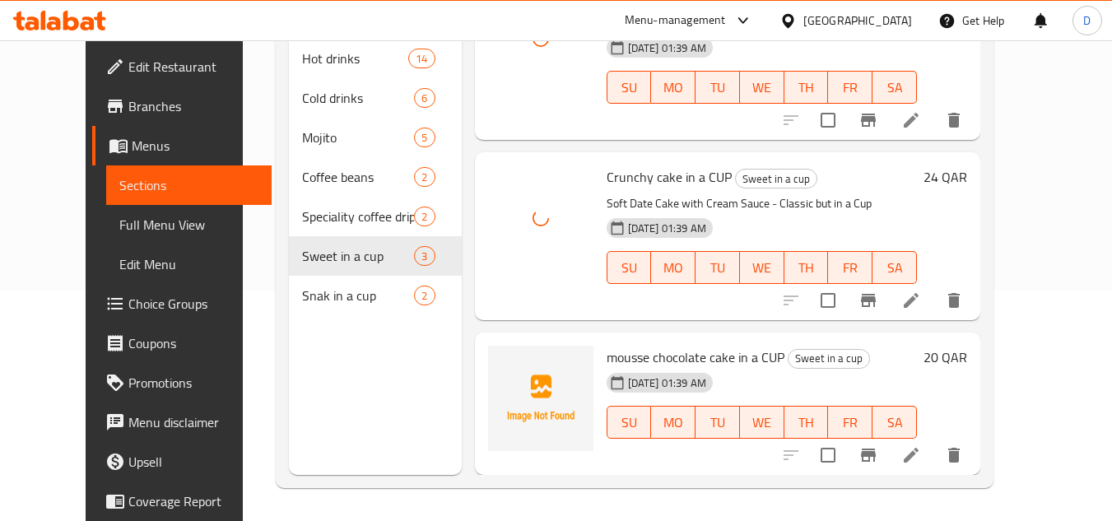
click at [617, 365] on span "mousse chocolate cake in a CUP" at bounding box center [696, 357] width 178 height 25
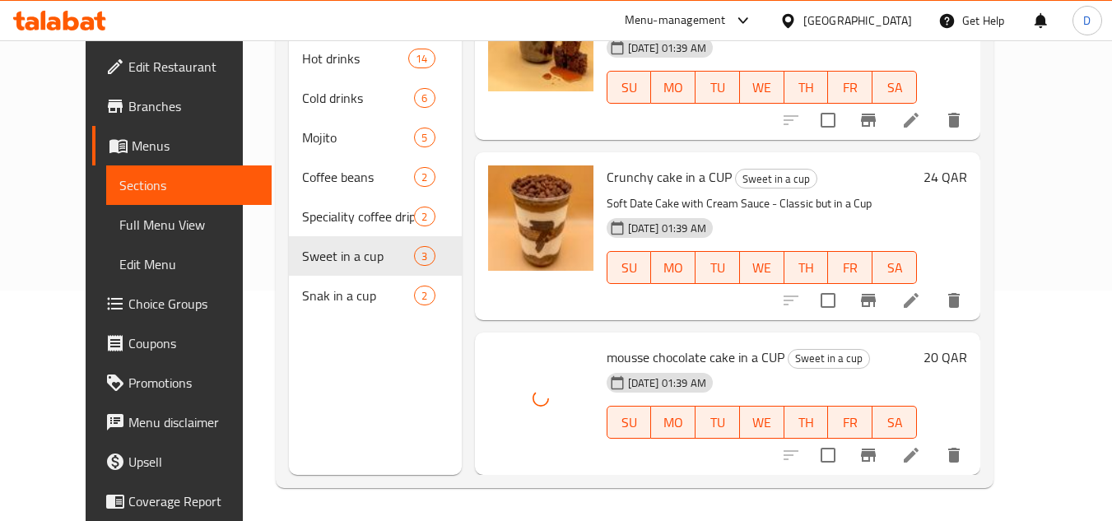
click at [289, 386] on div "Menu sections Hot drinks 14 Cold drinks 6 Mojito 5 Coffee beans 2 Speciality co…" at bounding box center [375, 214] width 173 height 521
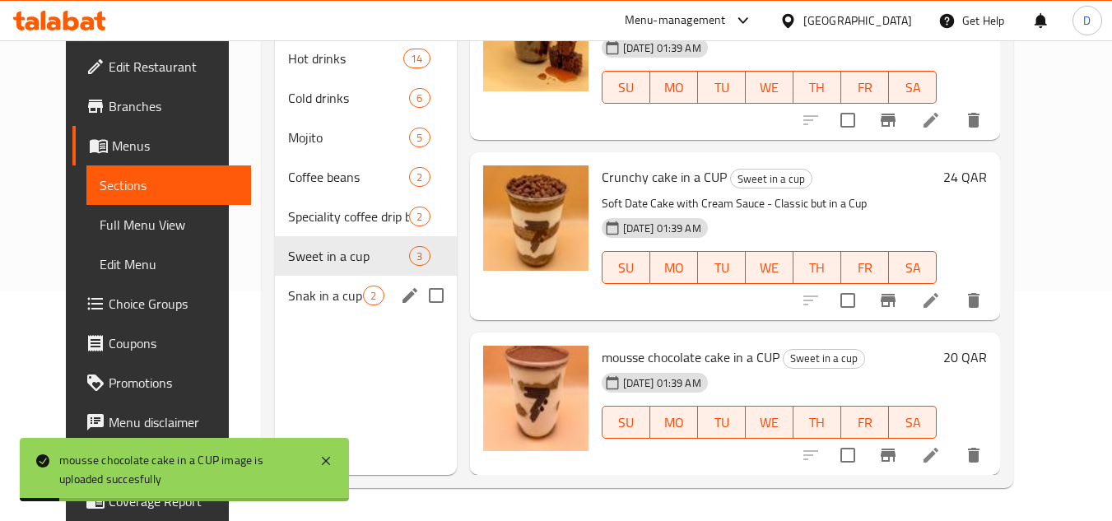
click at [308, 300] on span "Snak in a cup" at bounding box center [325, 296] width 75 height 20
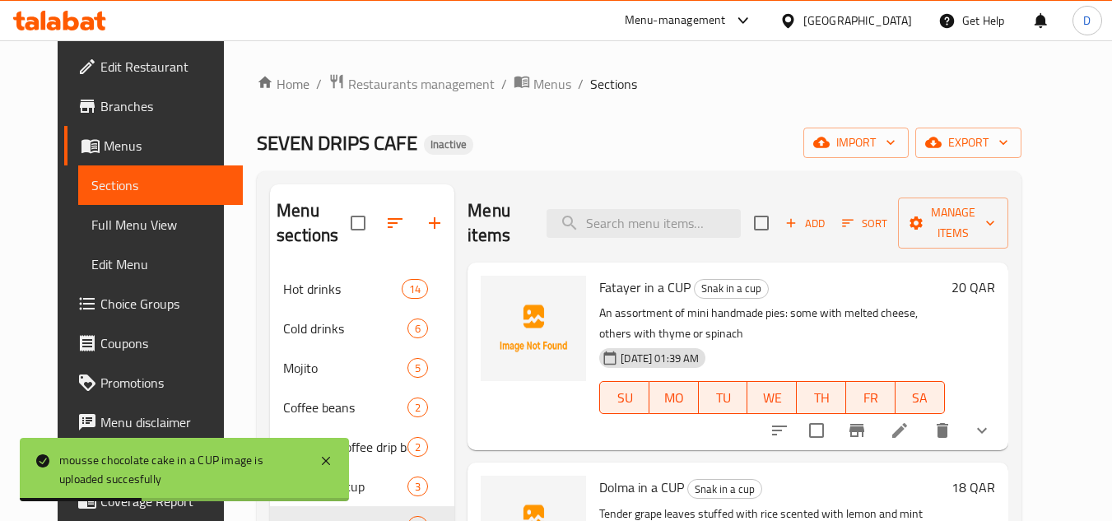
click at [622, 275] on span "Fatayer in a CUP" at bounding box center [644, 287] width 91 height 25
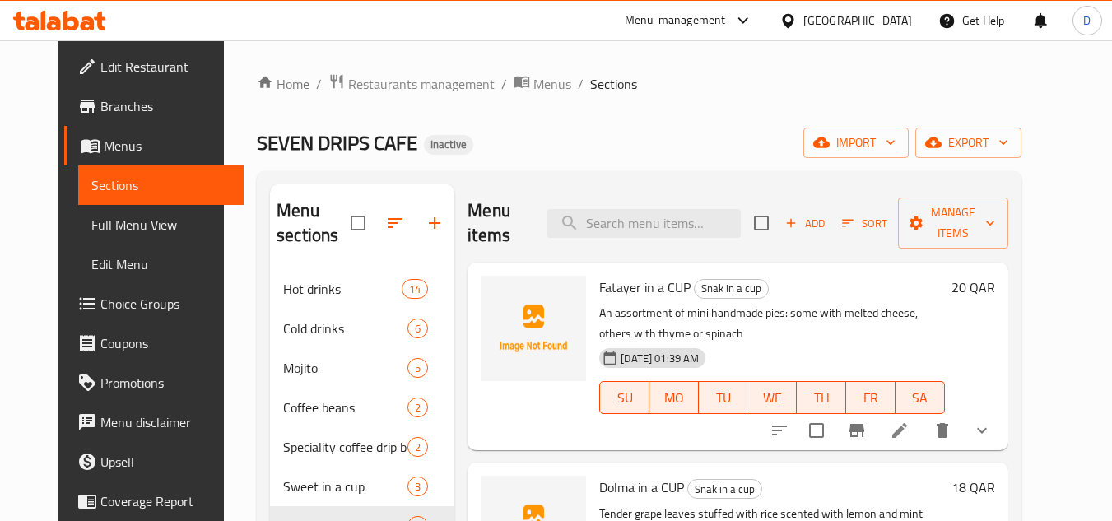
click at [599, 475] on span "Dolma in a CUP" at bounding box center [641, 487] width 85 height 25
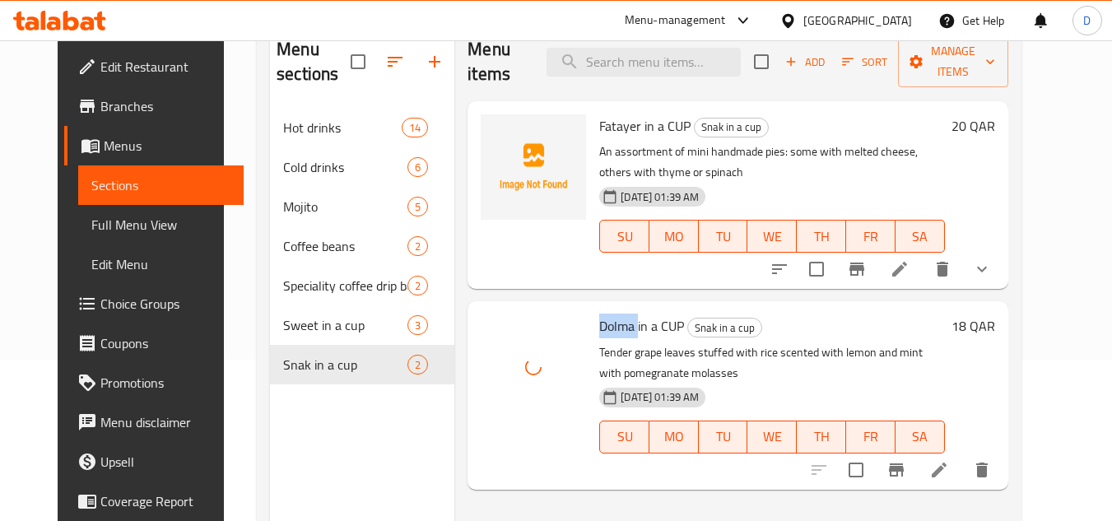
scroll to position [66, 0]
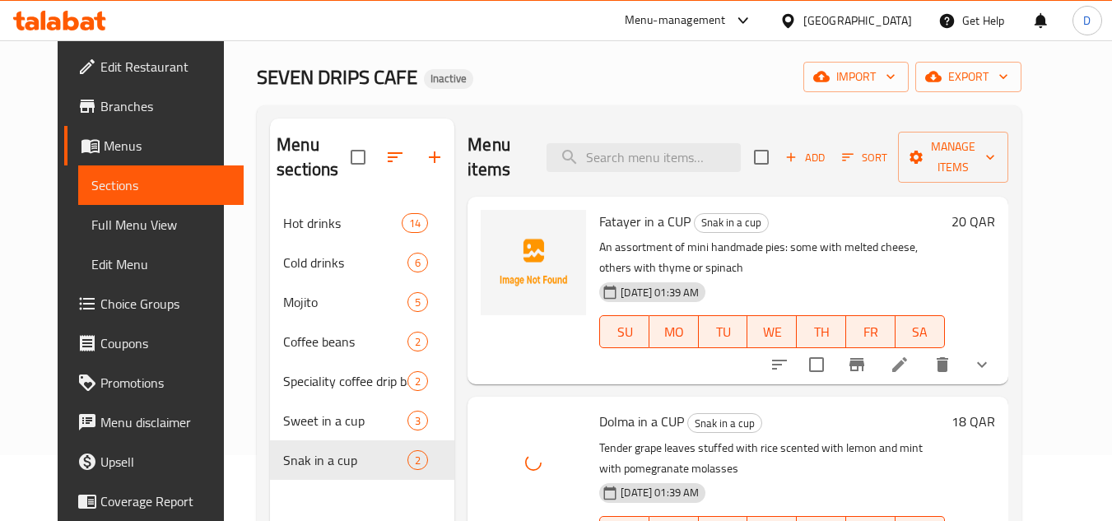
click at [604, 209] on span "Fatayer in a CUP" at bounding box center [644, 221] width 91 height 25
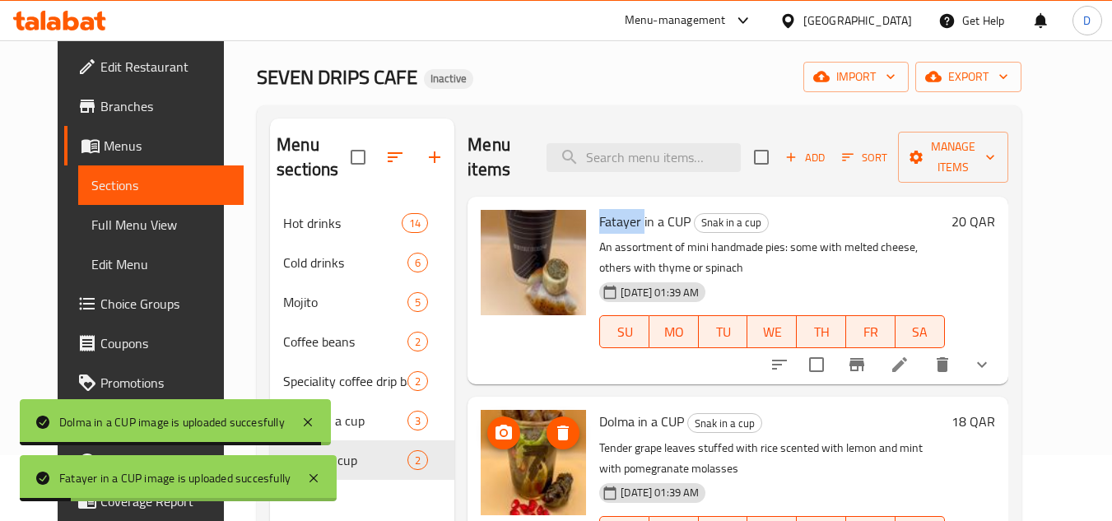
scroll to position [231, 0]
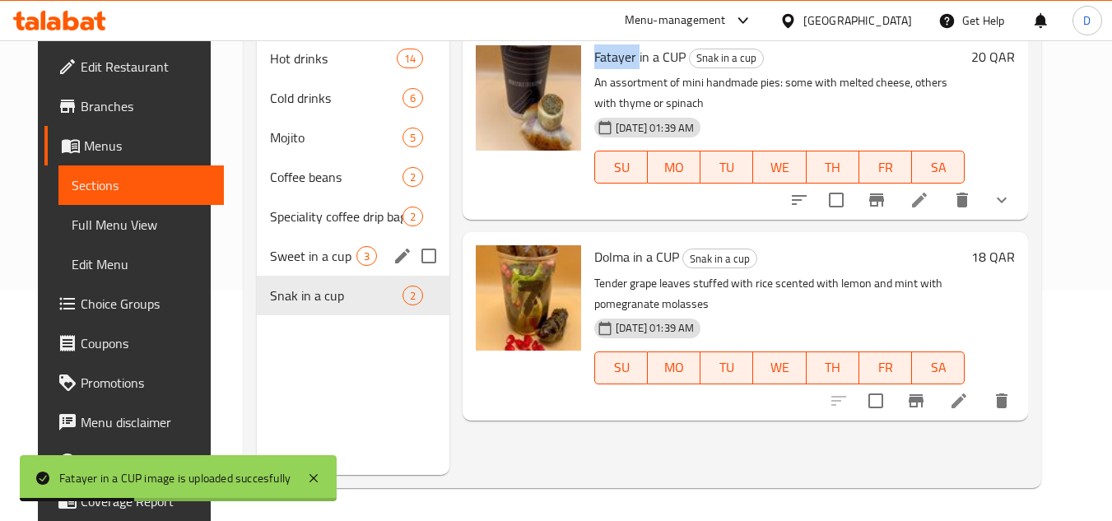
click at [324, 270] on div "Sweet in a cup 3" at bounding box center [353, 256] width 193 height 40
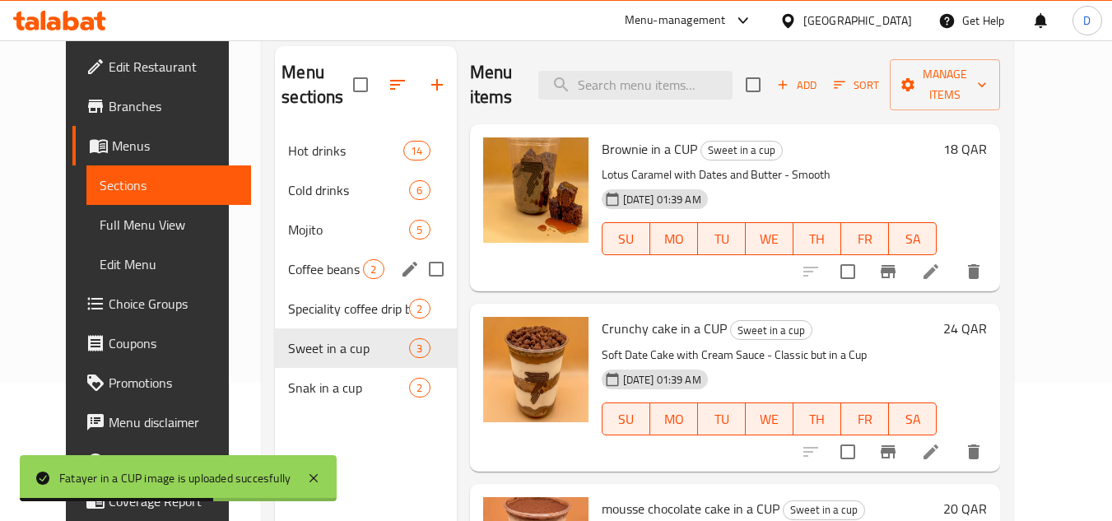
scroll to position [231, 0]
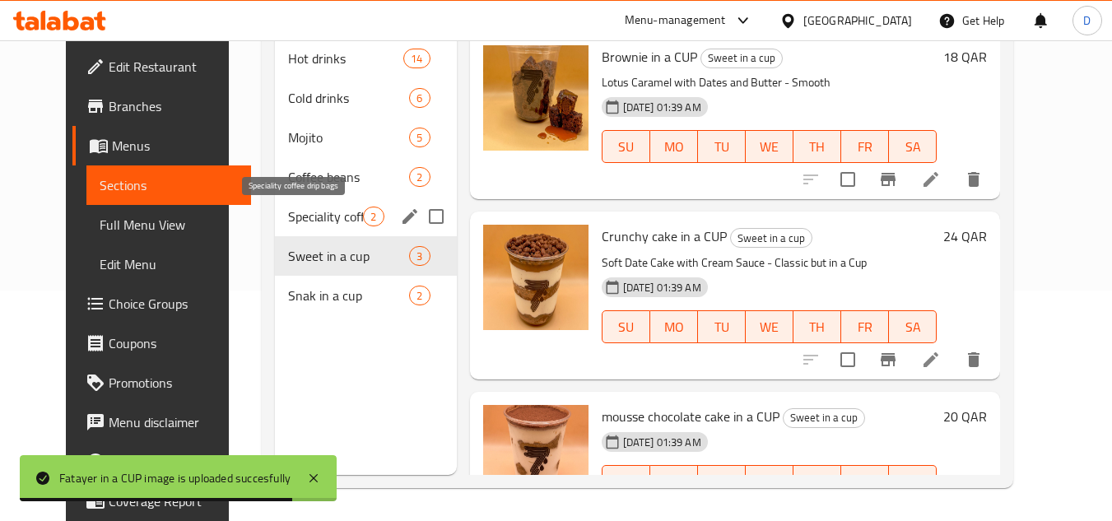
click at [292, 215] on span "Speciality coffee drip bags" at bounding box center [325, 217] width 75 height 20
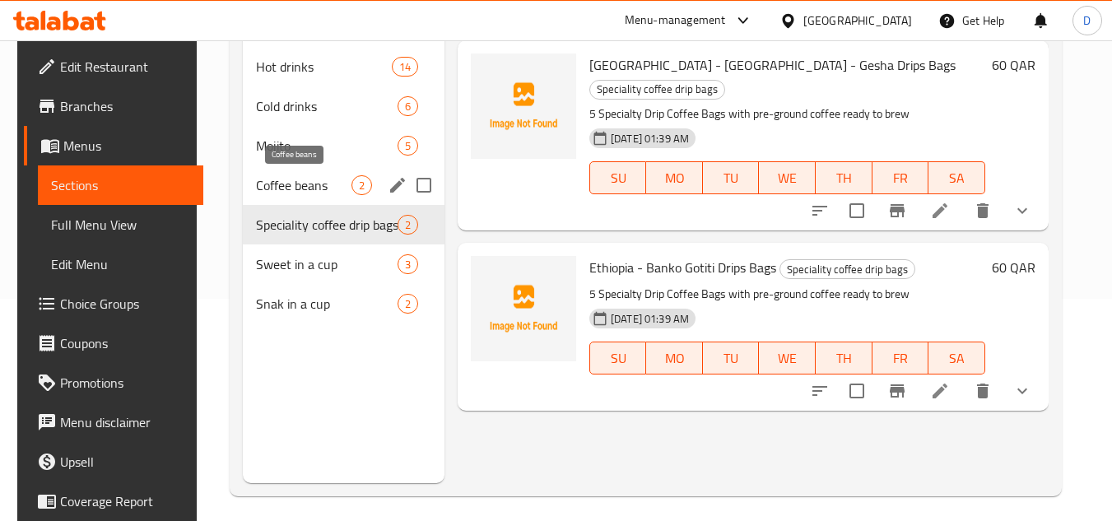
scroll to position [231, 0]
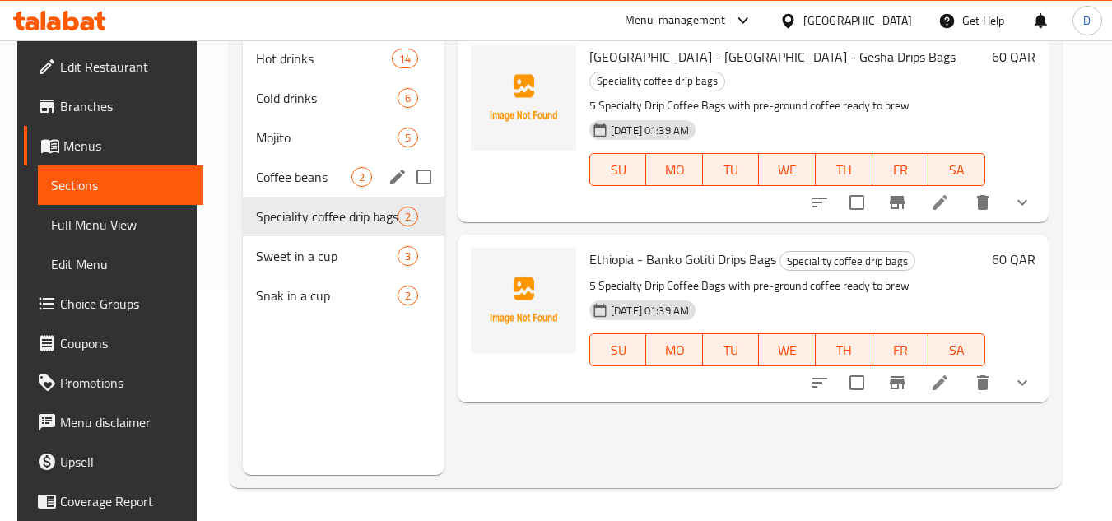
click at [303, 191] on div "Coffee beans 2" at bounding box center [344, 177] width 202 height 40
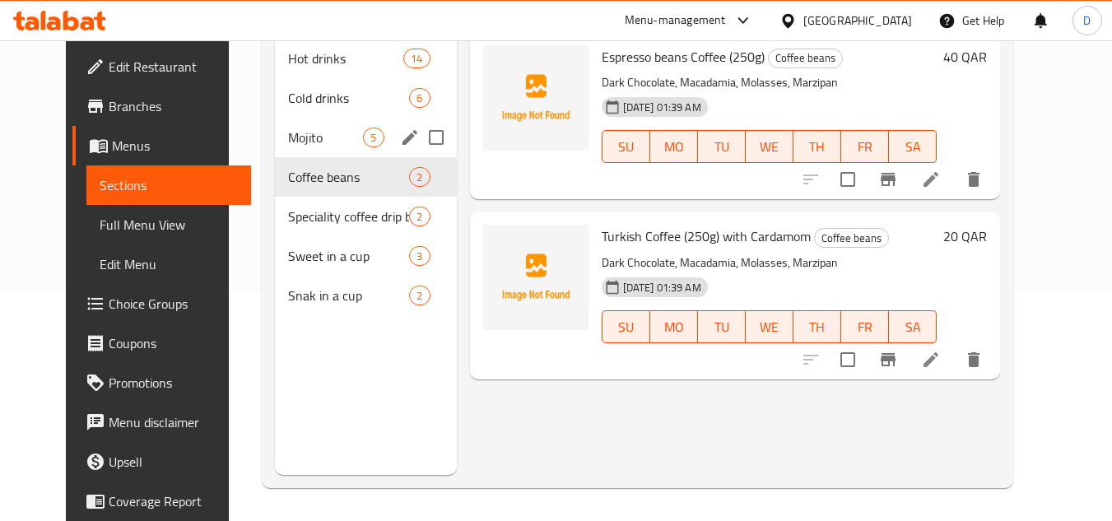
click at [275, 148] on div "Mojito 5" at bounding box center [365, 138] width 181 height 40
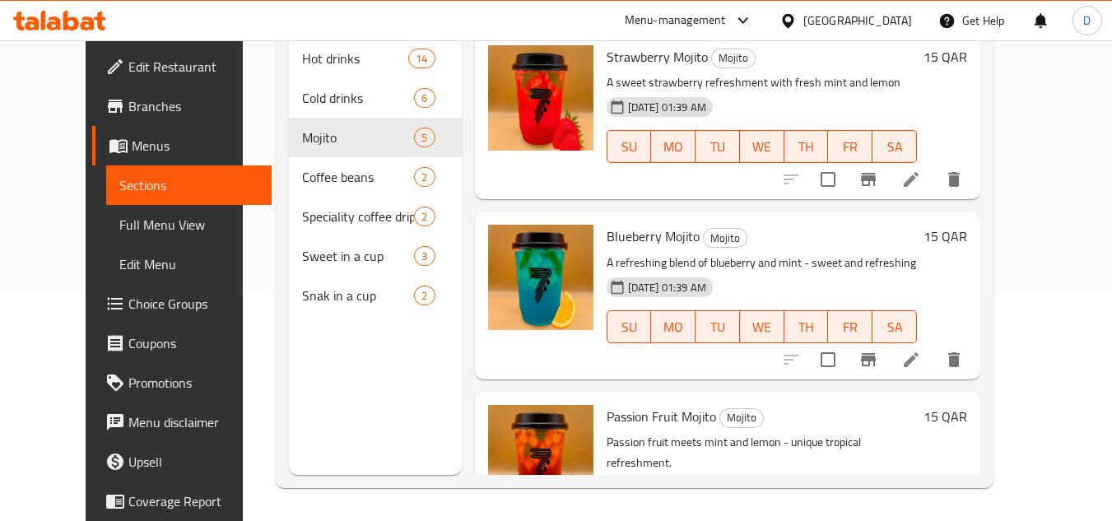
click at [119, 215] on span "Full Menu View" at bounding box center [188, 225] width 139 height 20
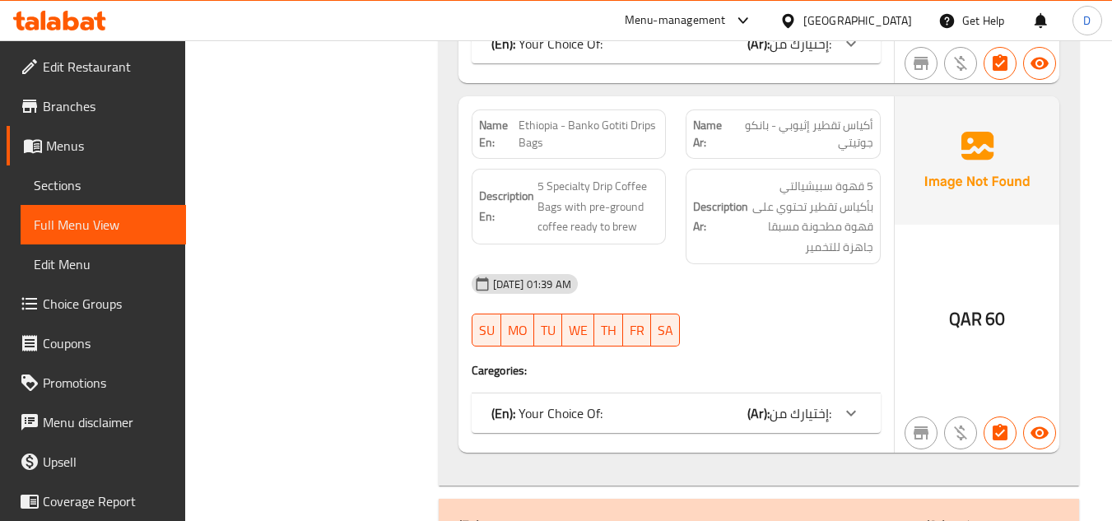
scroll to position [8298, 0]
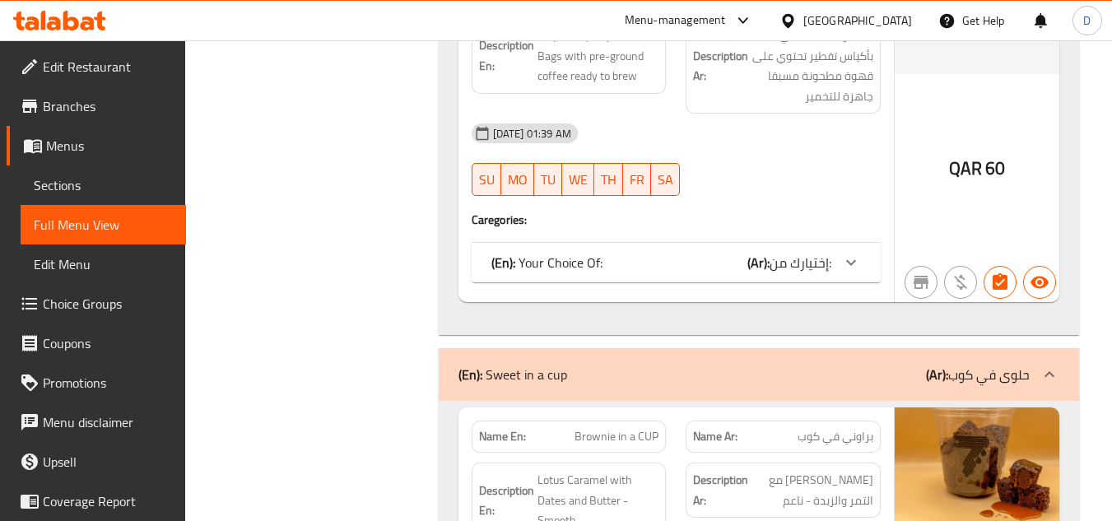
click at [719, 253] on div "(En): Your Choice Of: (Ar): إختيارك من:" at bounding box center [661, 263] width 340 height 20
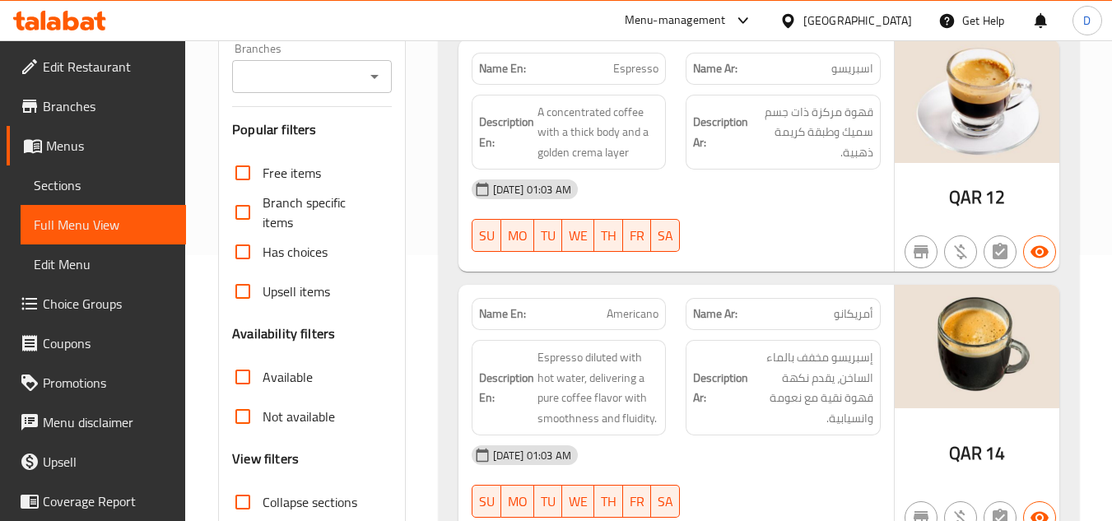
scroll to position [329, 0]
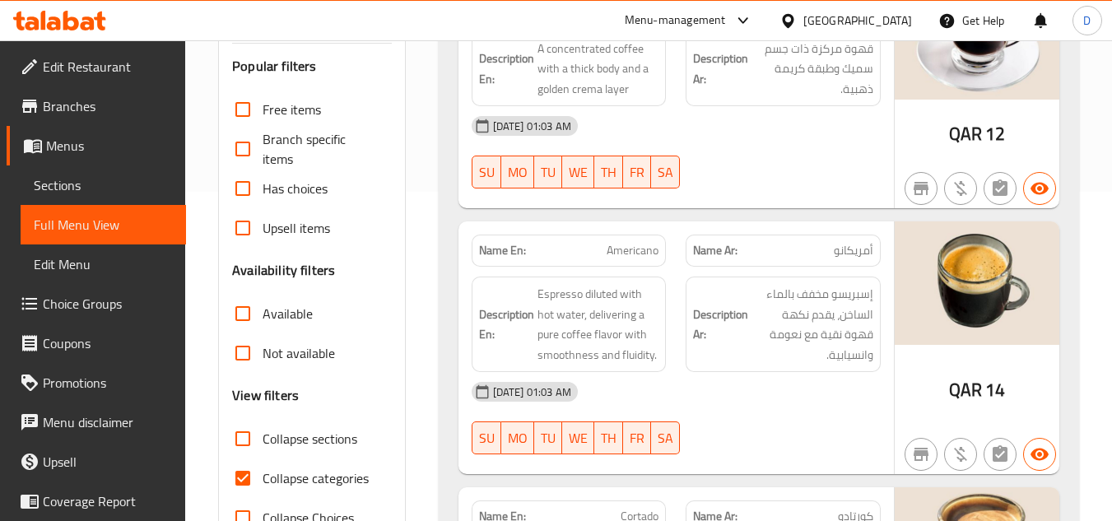
click at [310, 468] on span "Collapse categories" at bounding box center [316, 478] width 106 height 20
click at [263, 459] on input "Collapse categories" at bounding box center [243, 479] width 40 height 40
checkbox input "false"
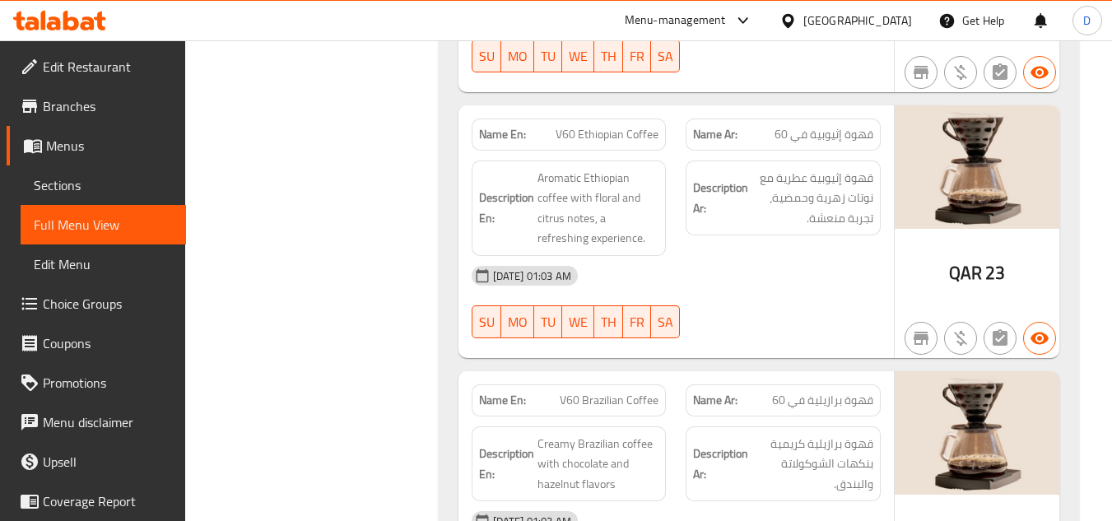
scroll to position [3046, 0]
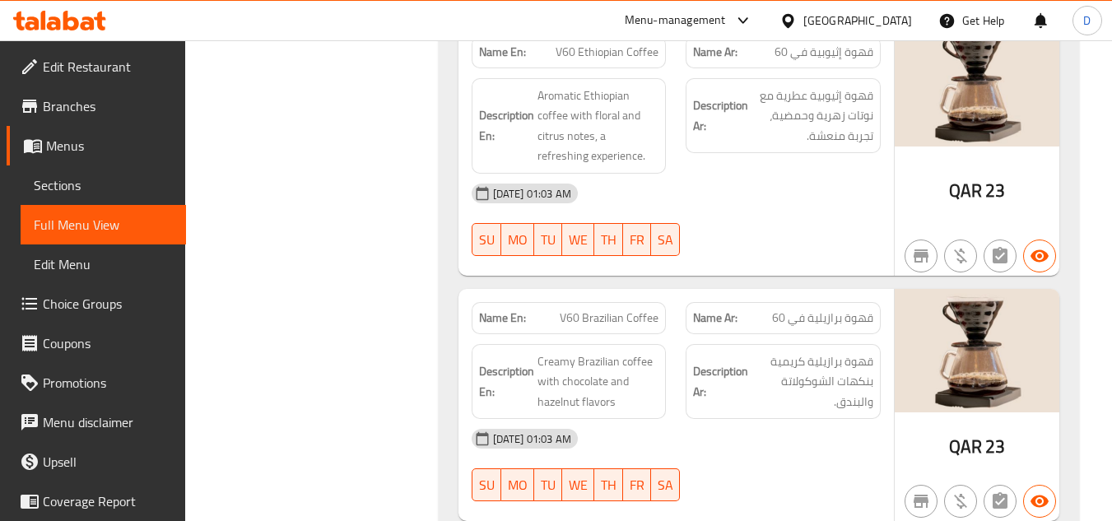
click at [95, 61] on span "Edit Restaurant" at bounding box center [108, 67] width 130 height 20
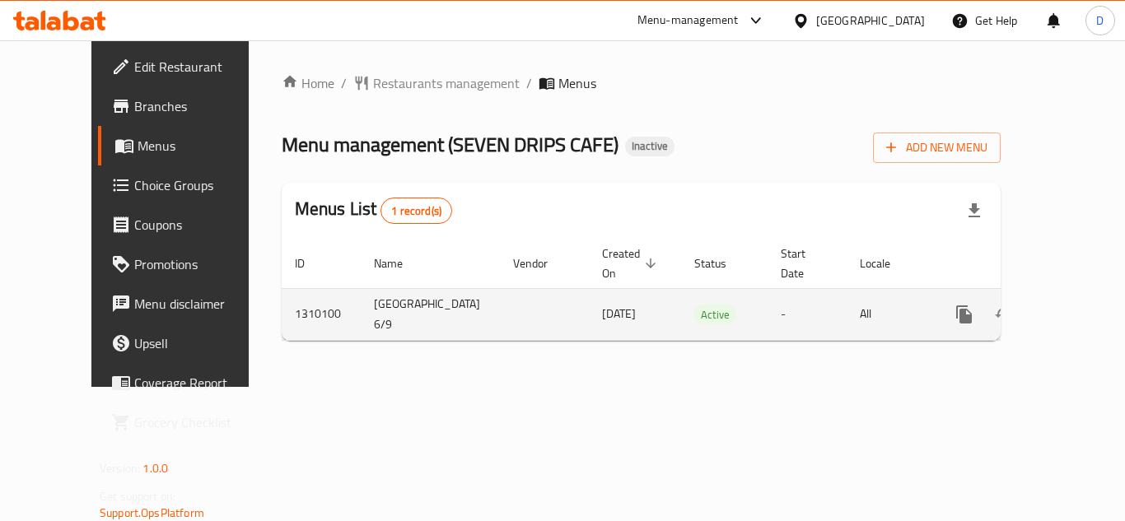
click at [1073, 305] on icon "enhanced table" at bounding box center [1083, 315] width 20 height 20
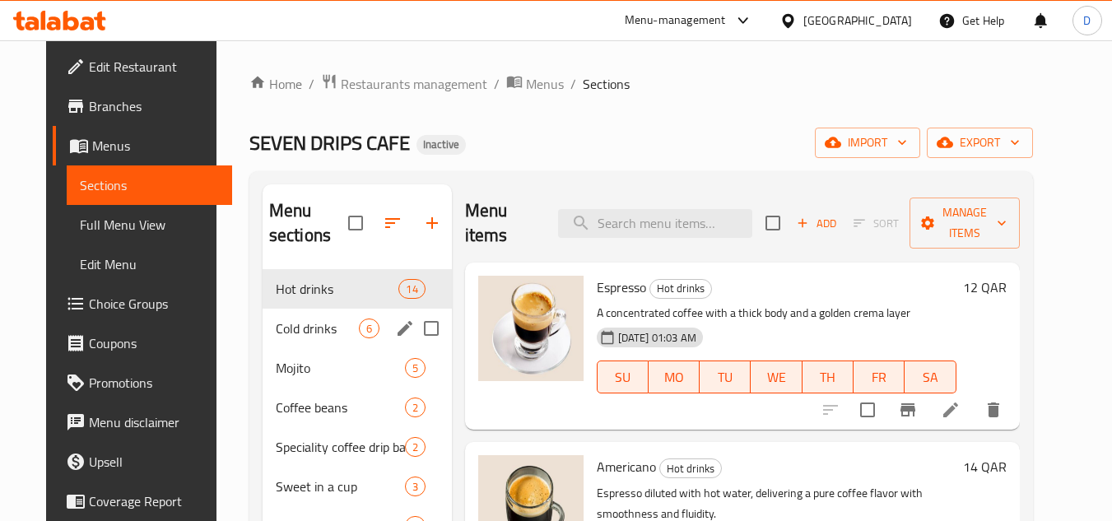
scroll to position [231, 0]
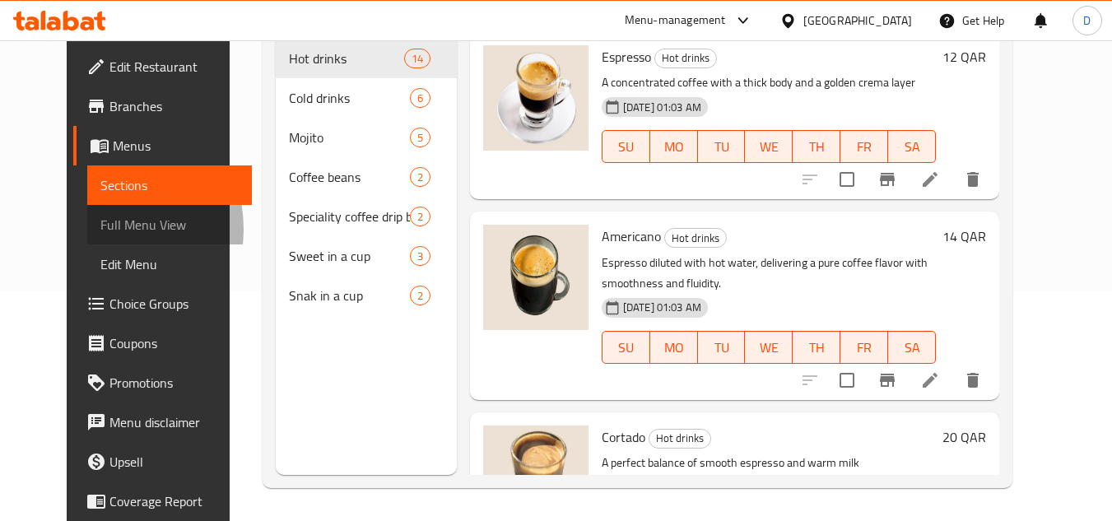
click at [100, 229] on span "Full Menu View" at bounding box center [169, 225] width 139 height 20
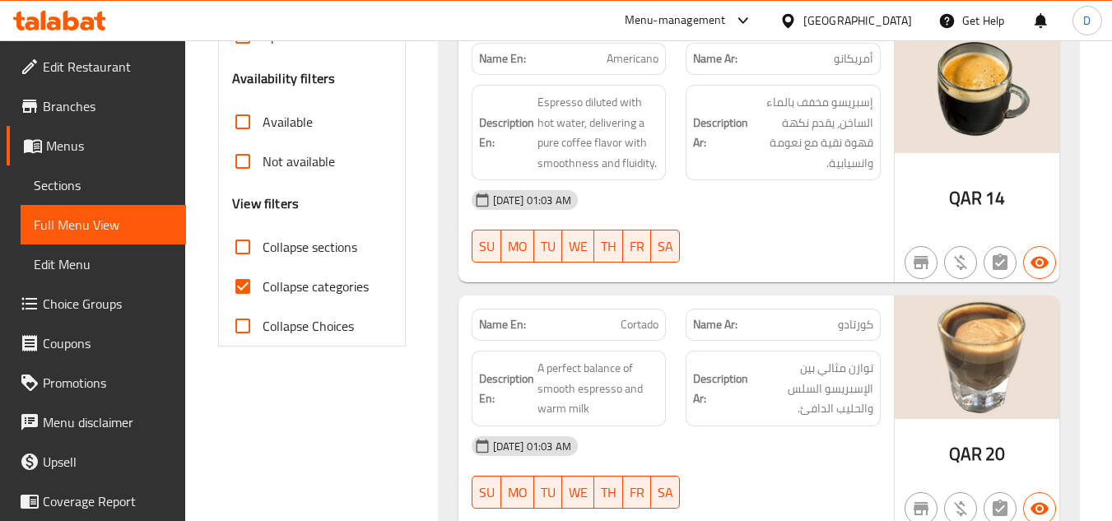
scroll to position [560, 0]
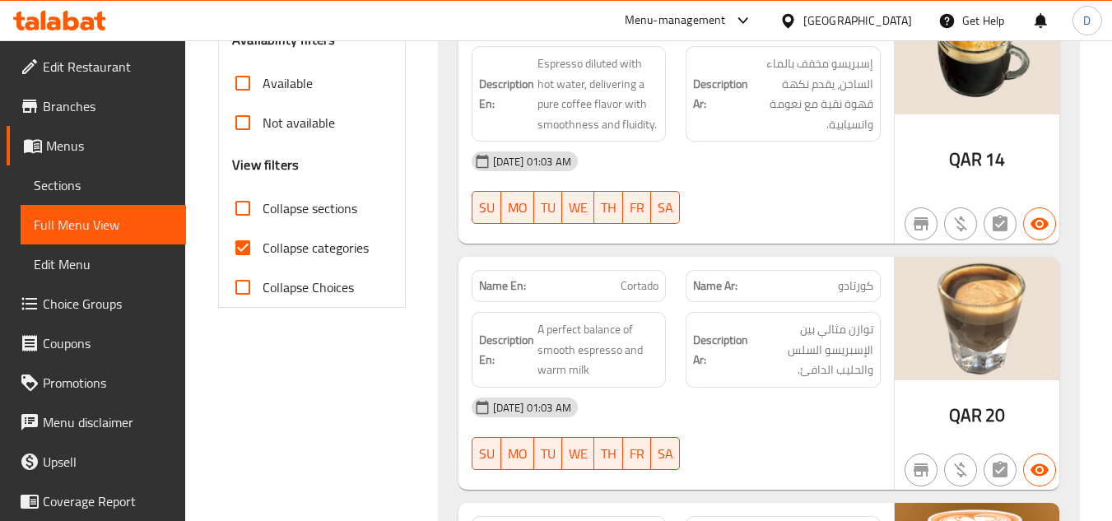
click at [236, 228] on input "Collapse categories" at bounding box center [243, 248] width 40 height 40
checkbox input "false"
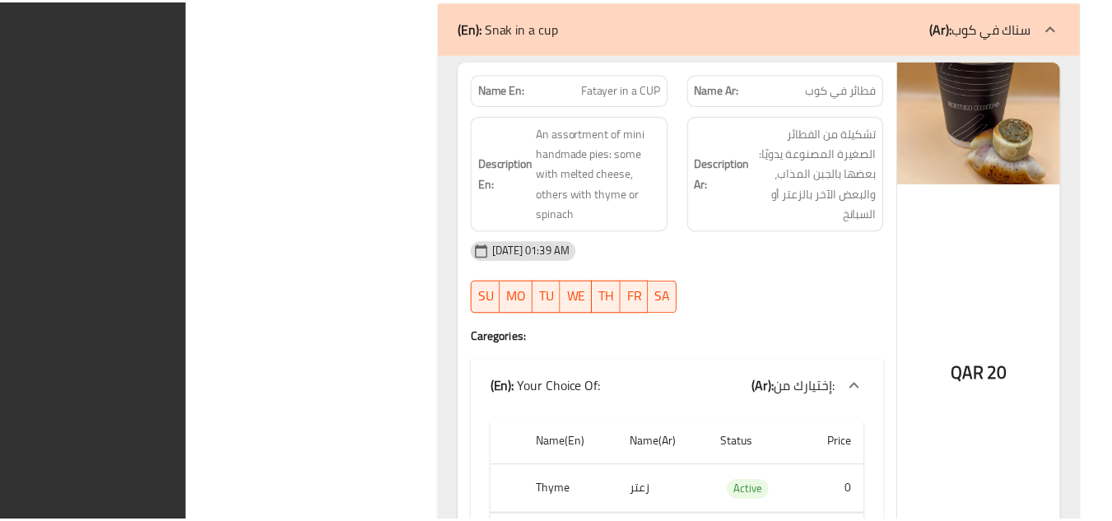
scroll to position [10629, 0]
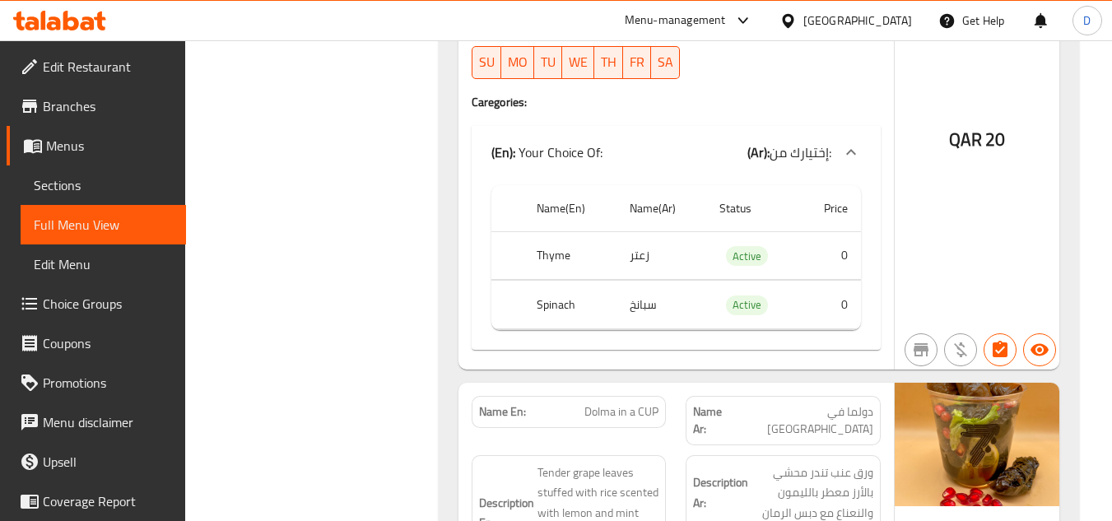
click at [82, 378] on span "Promotions" at bounding box center [108, 383] width 130 height 20
